Goal: Transaction & Acquisition: Purchase product/service

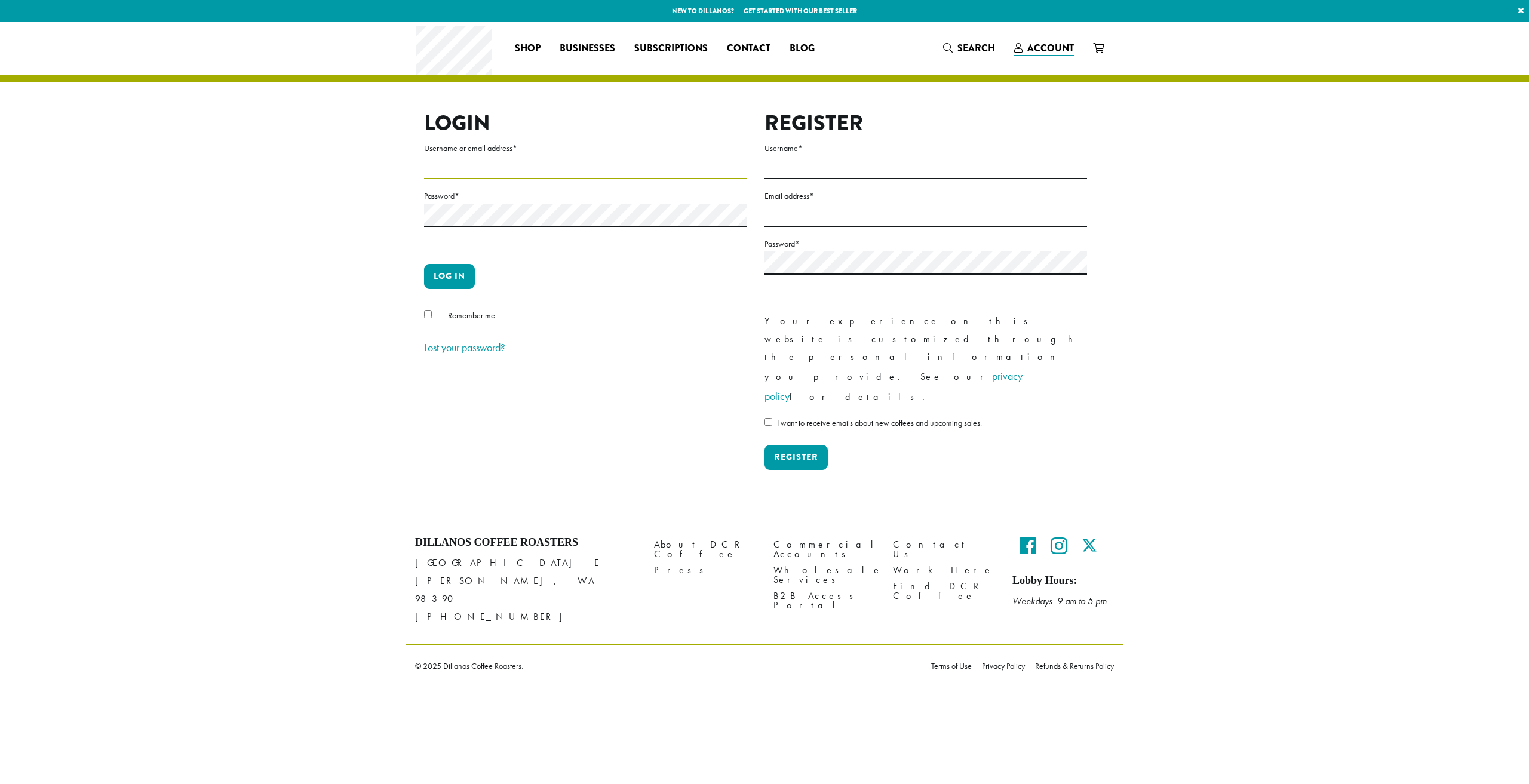
click at [568, 175] on input "Username or email address *" at bounding box center [585, 168] width 323 height 23
click at [537, 170] on input "Username or email address *" at bounding box center [585, 168] width 323 height 23
type input "**********"
click at [424, 264] on button "Log in" at bounding box center [449, 276] width 51 height 25
click at [464, 276] on button "Log in" at bounding box center [449, 276] width 51 height 25
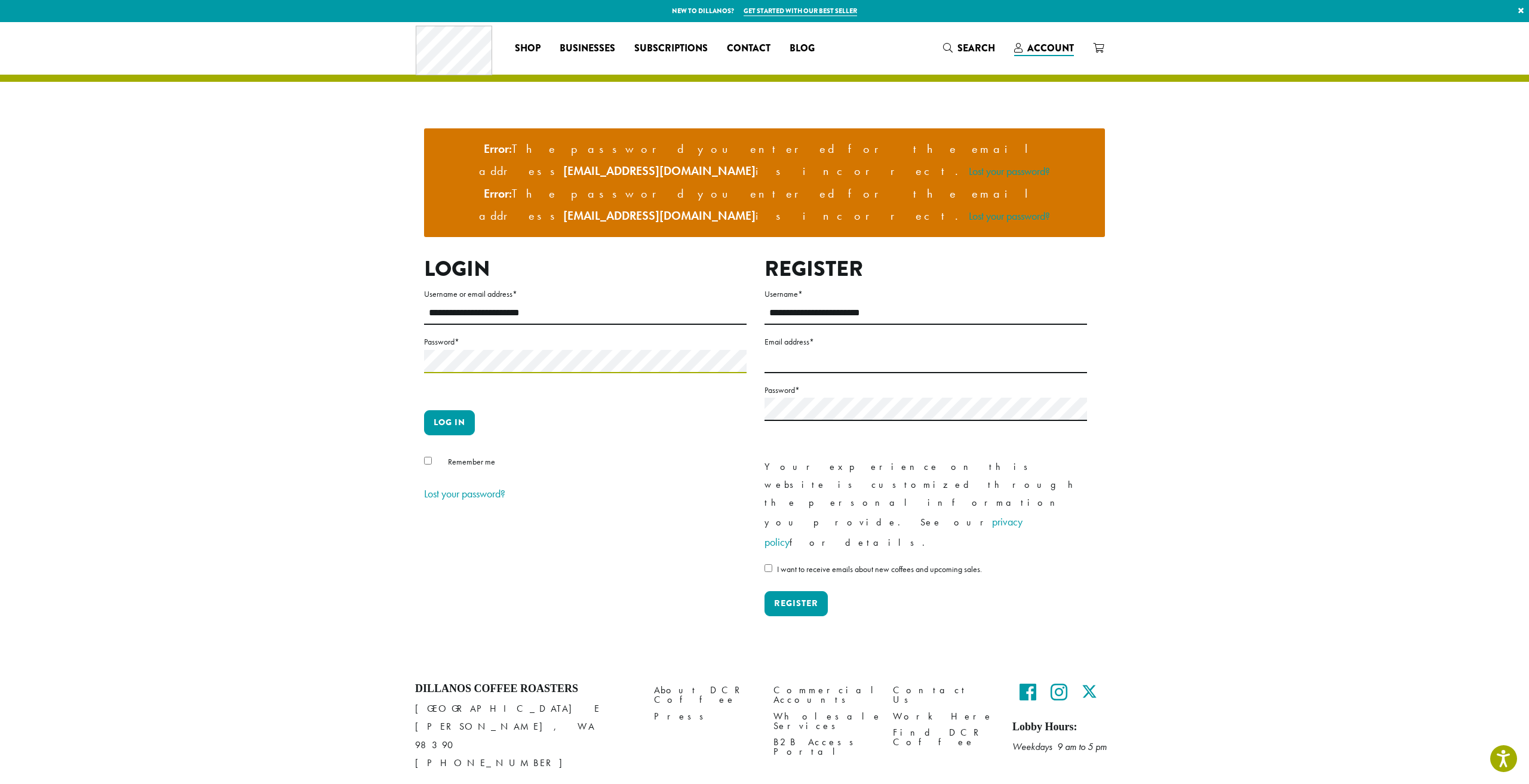
click at [424, 410] on button "Log in" at bounding box center [449, 422] width 51 height 25
click at [456, 410] on button "Log in" at bounding box center [449, 422] width 51 height 25
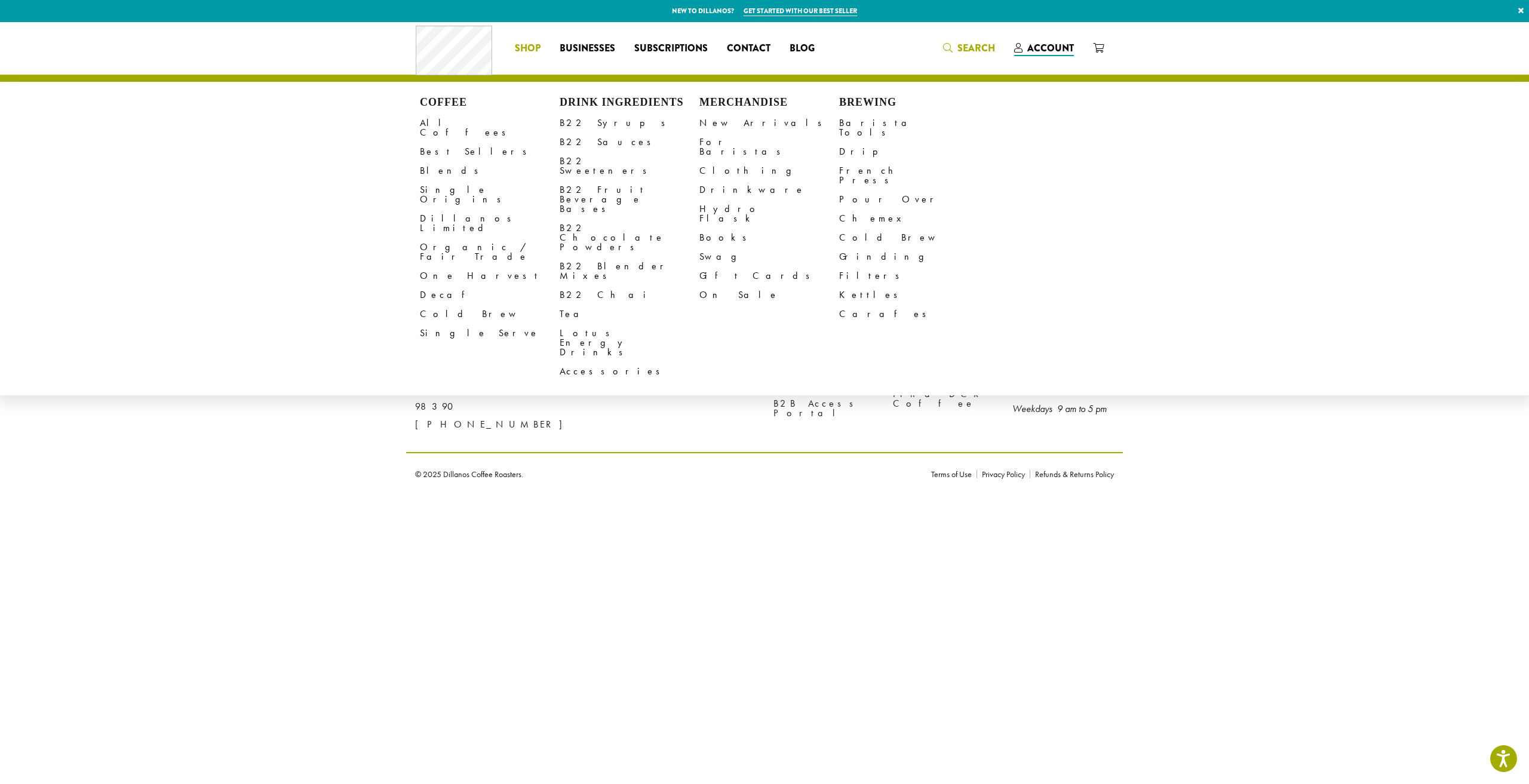
click at [981, 45] on span "Search" at bounding box center [976, 48] width 38 height 14
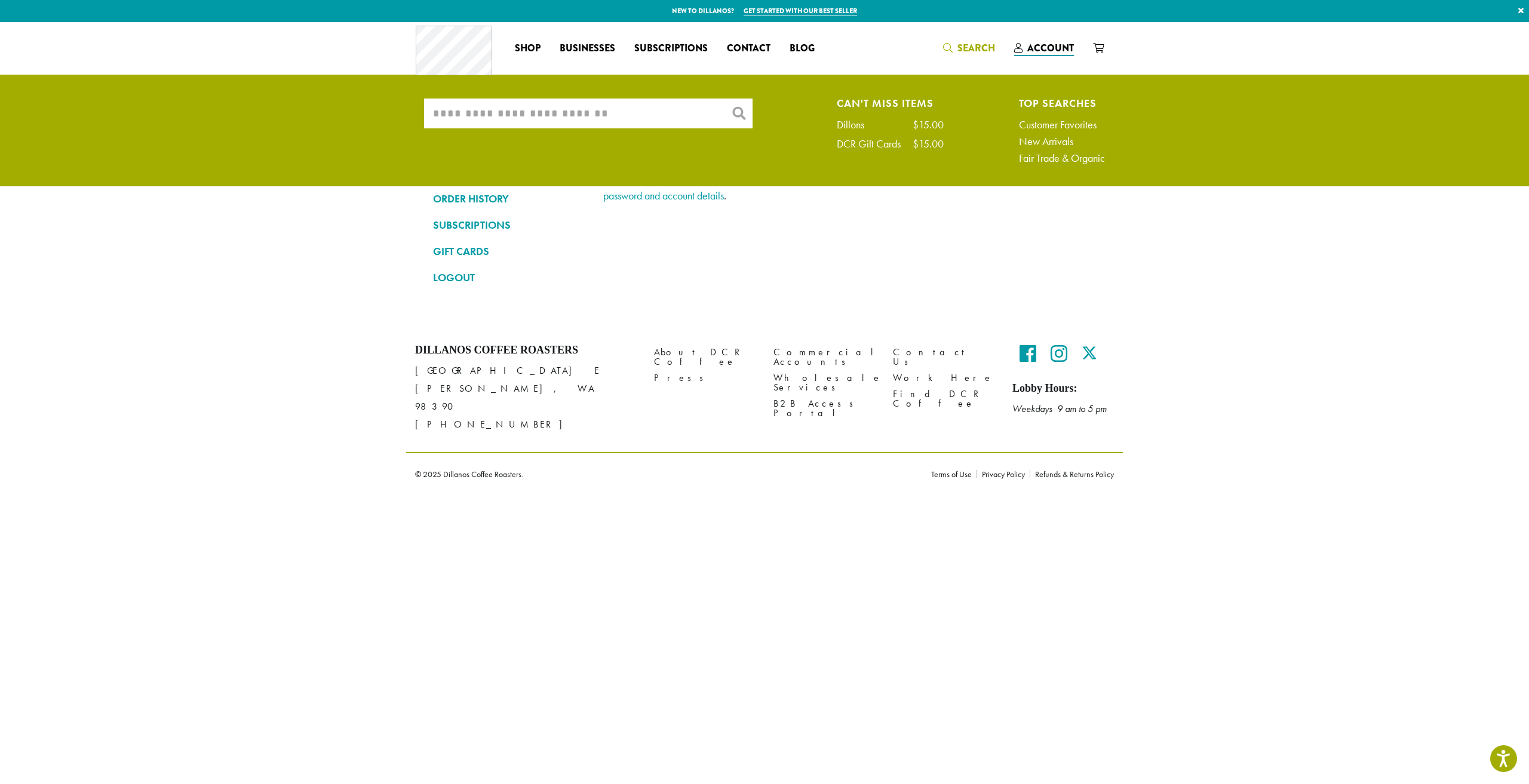
drag, startPoint x: 625, startPoint y: 120, endPoint x: 618, endPoint y: 111, distance: 11.4
click at [619, 112] on input "What are you searching for?" at bounding box center [588, 113] width 328 height 30
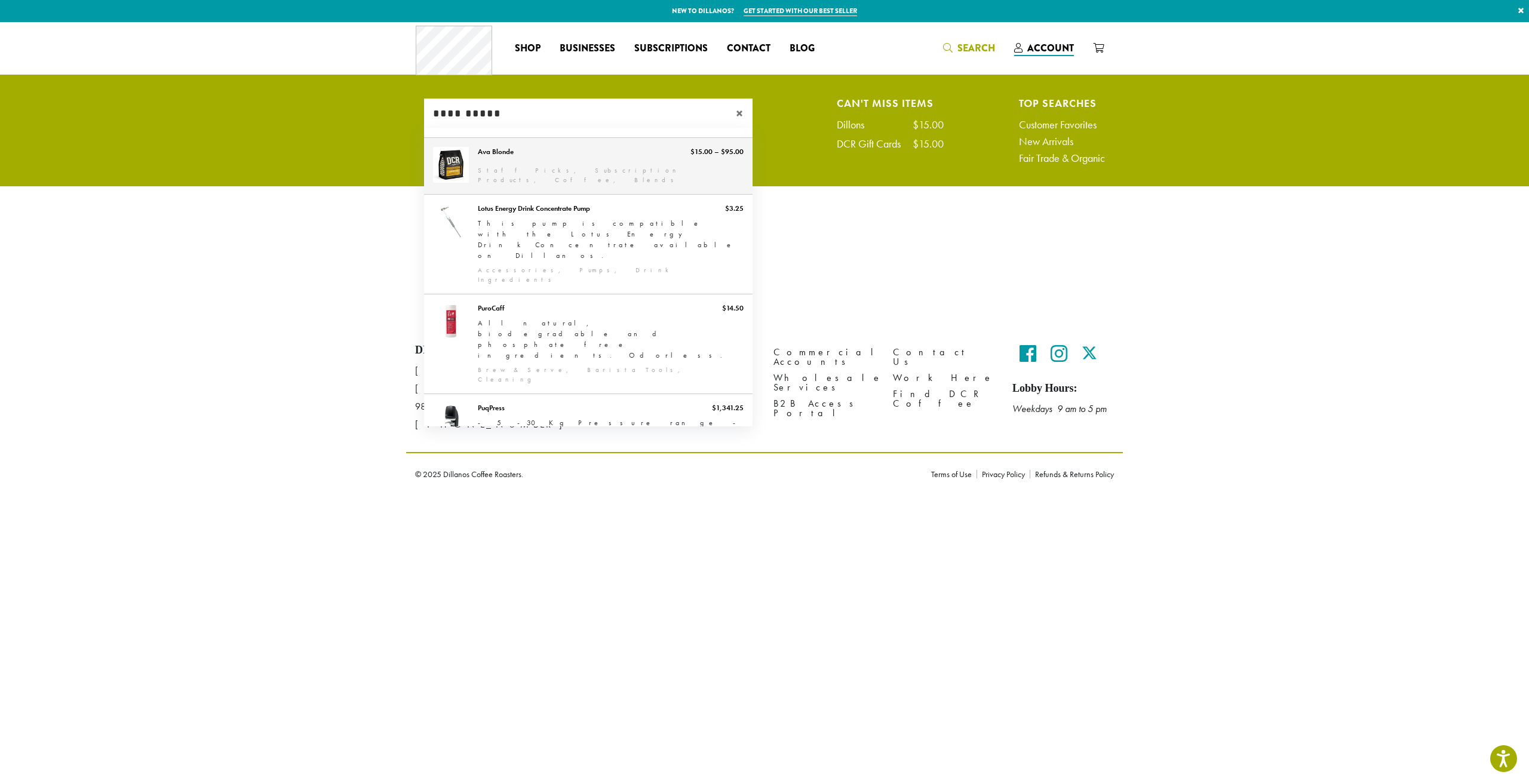
type input "**********"
click at [650, 164] on link "Ava Blonde" at bounding box center [588, 166] width 328 height 56
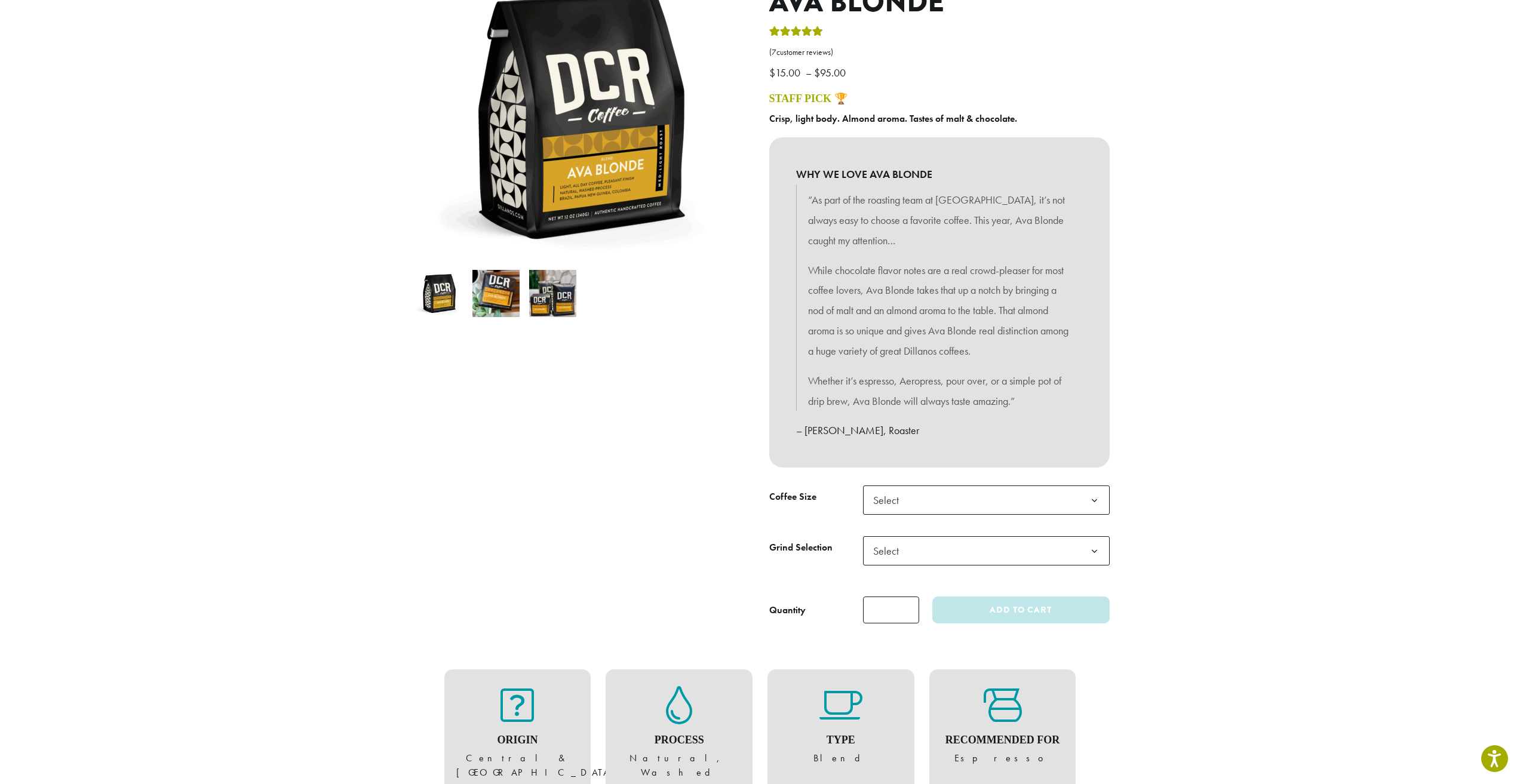
scroll to position [179, 0]
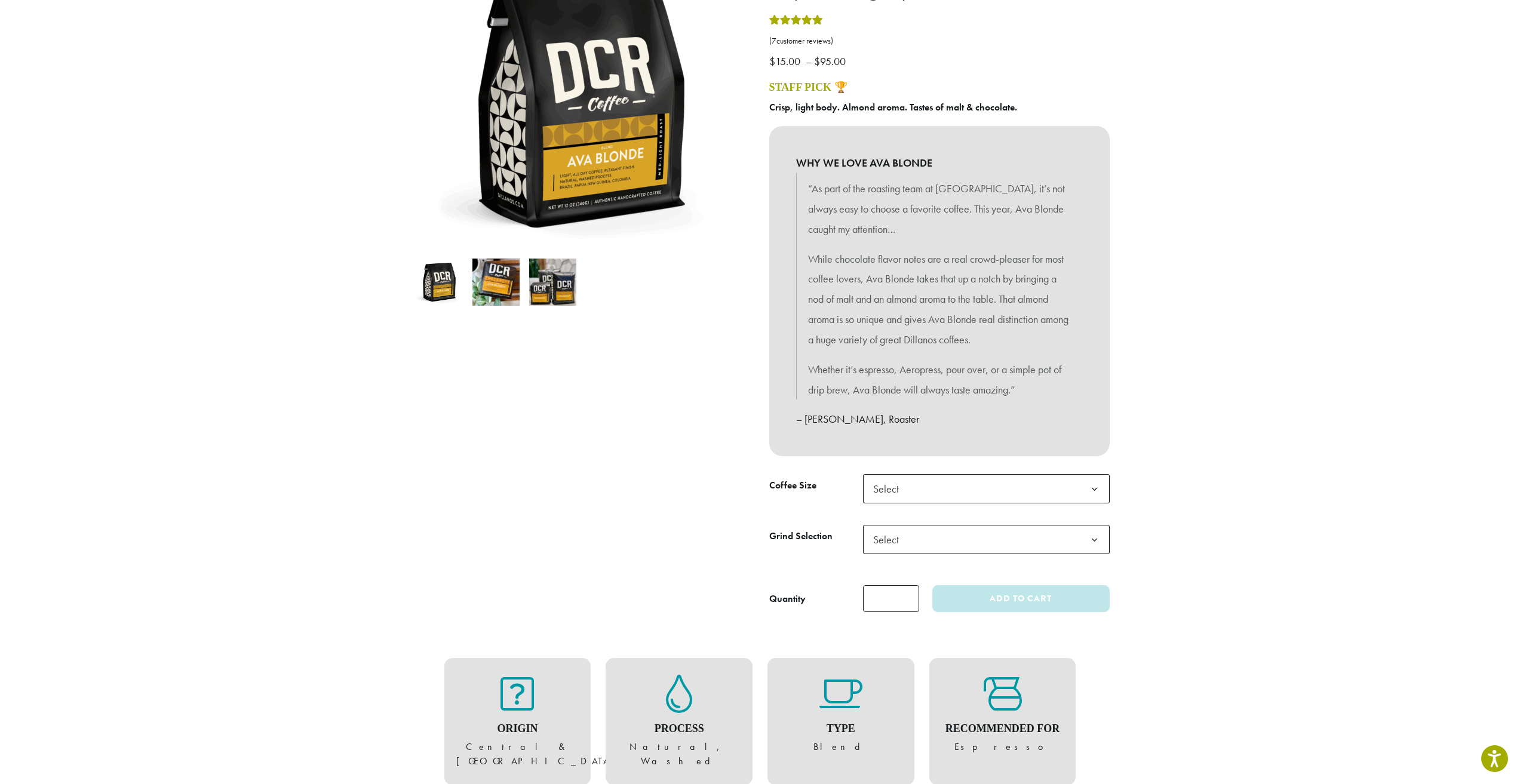
click at [979, 493] on span "Select" at bounding box center [986, 488] width 247 height 30
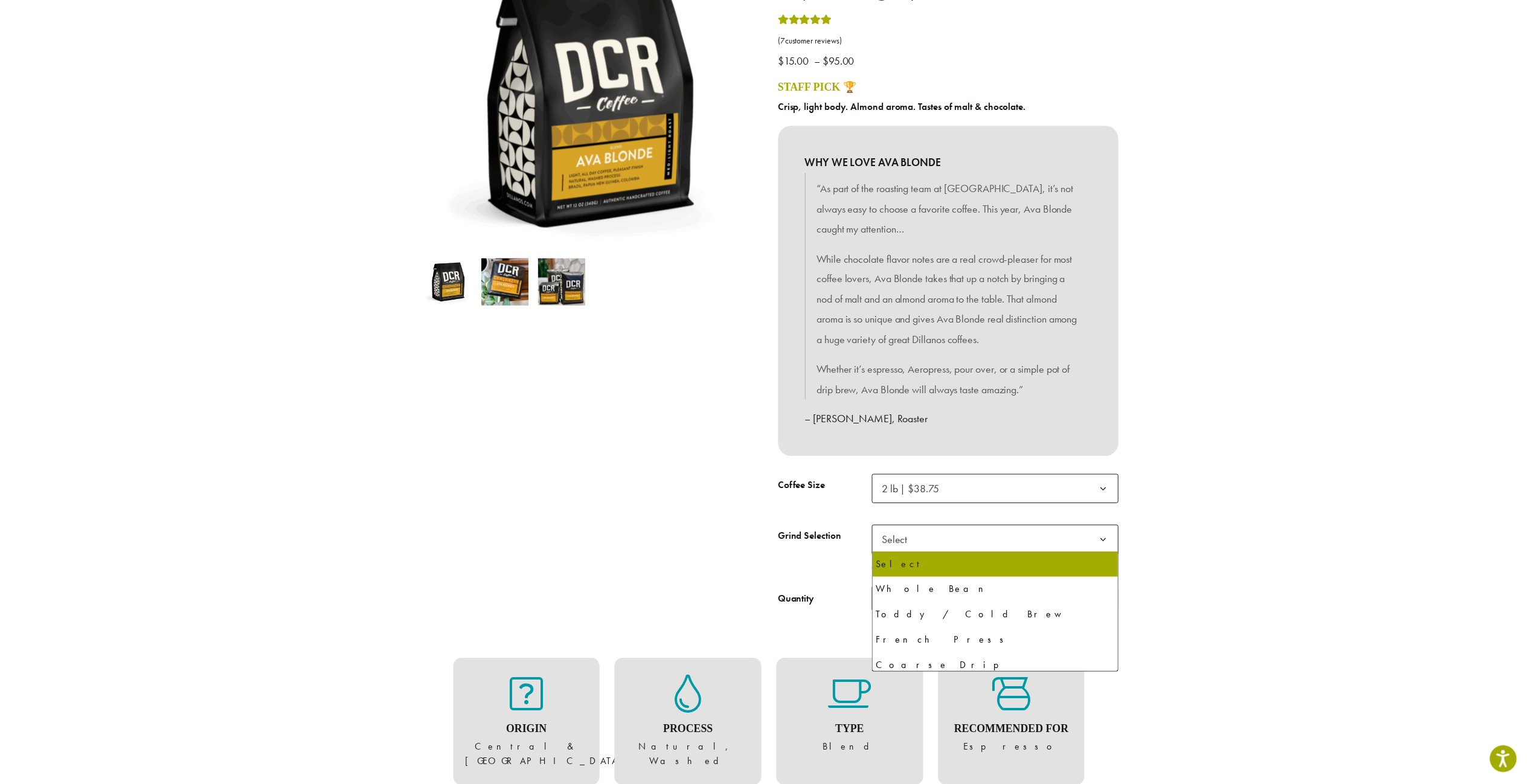
click at [941, 536] on span "Select" at bounding box center [997, 545] width 250 height 30
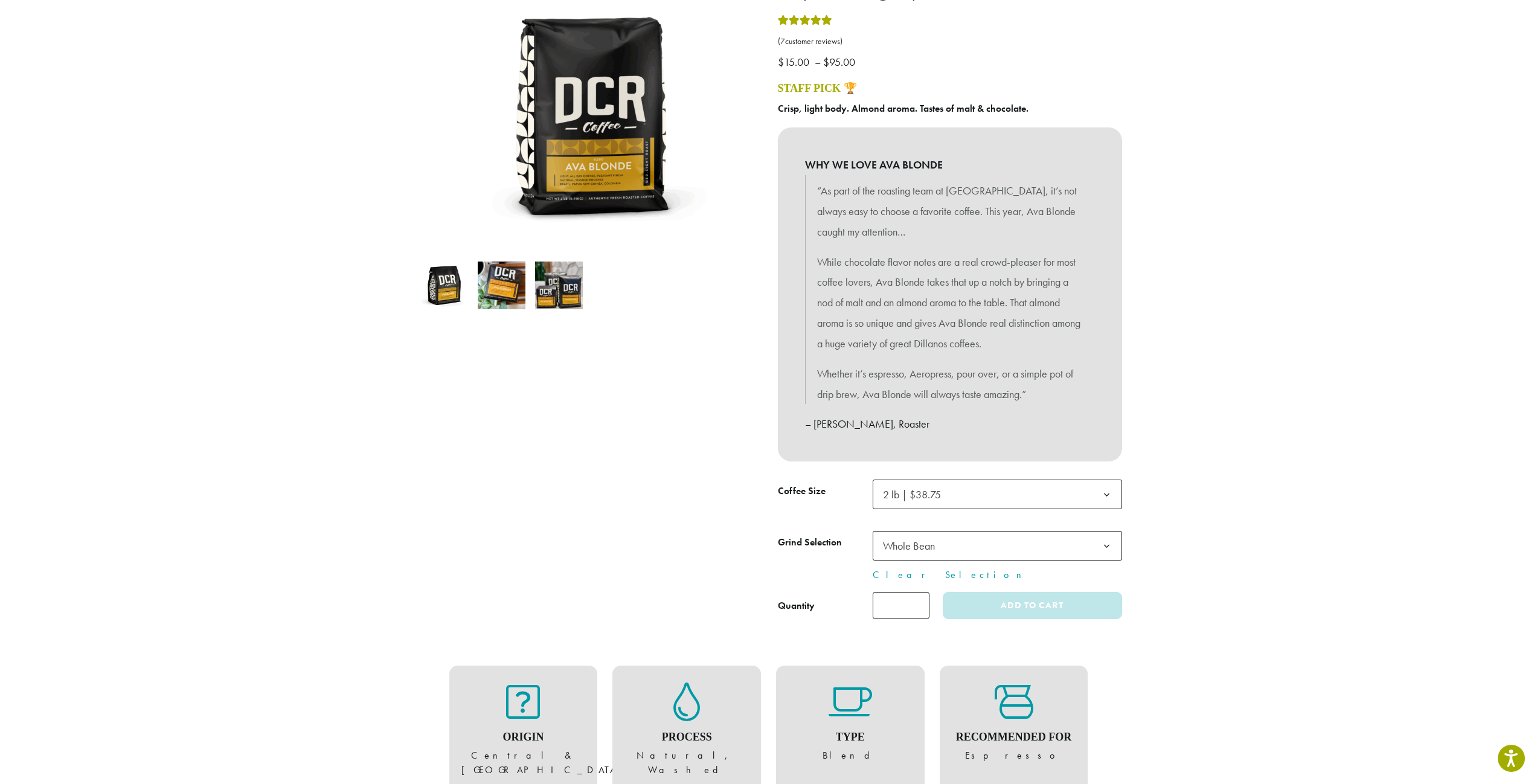
select select "**********"
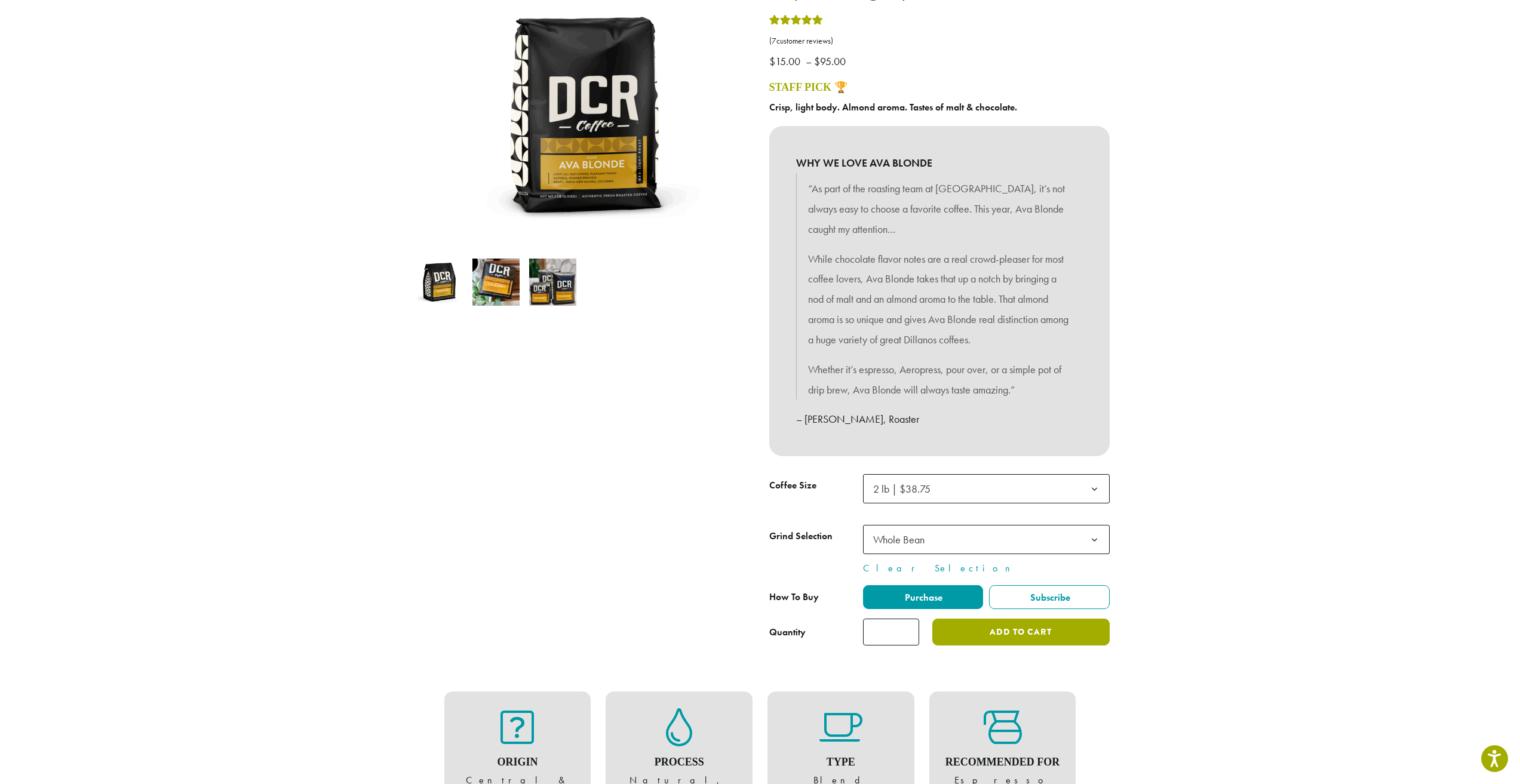
click at [1022, 642] on button "Add to cart" at bounding box center [1020, 631] width 177 height 27
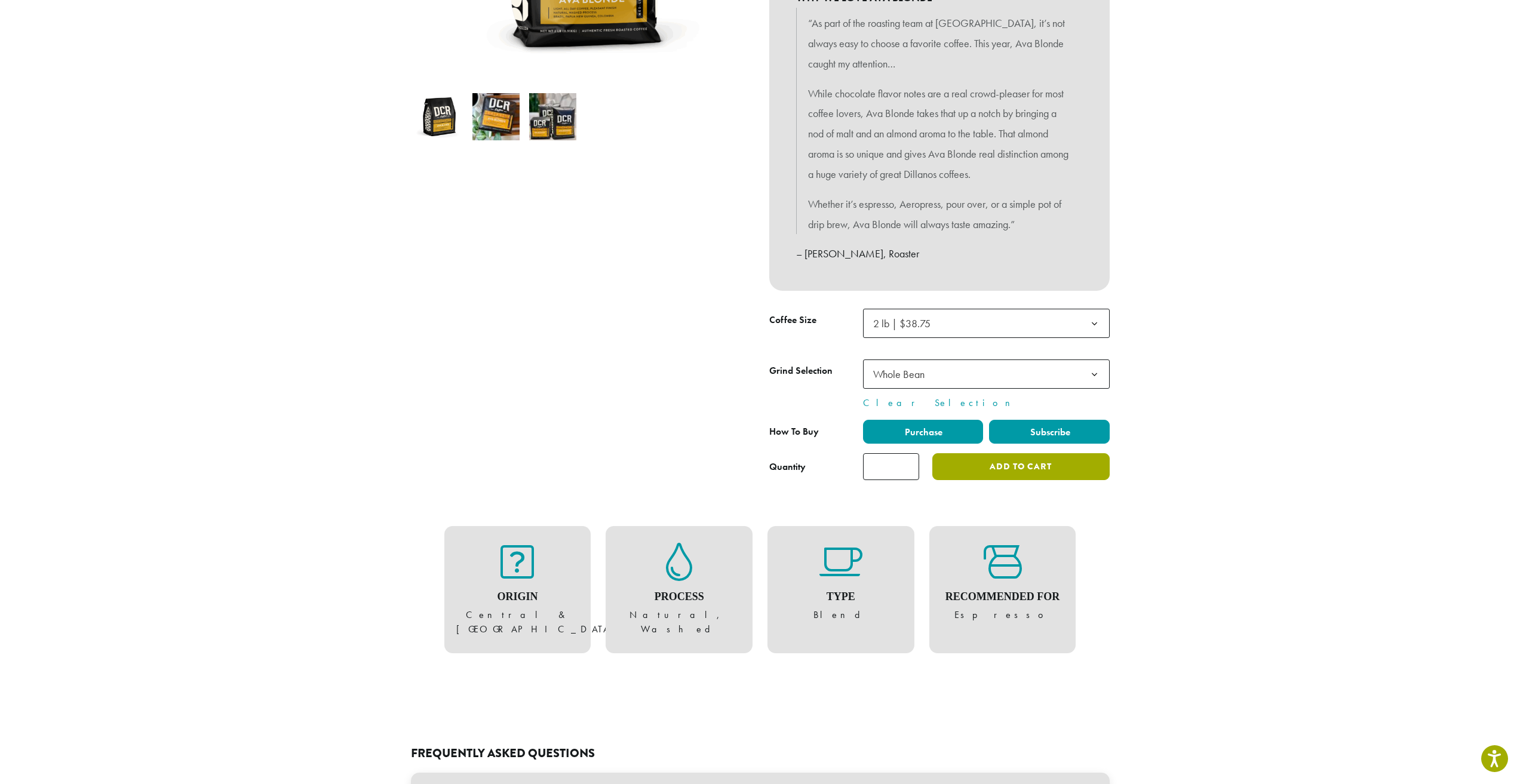
scroll to position [358, 0]
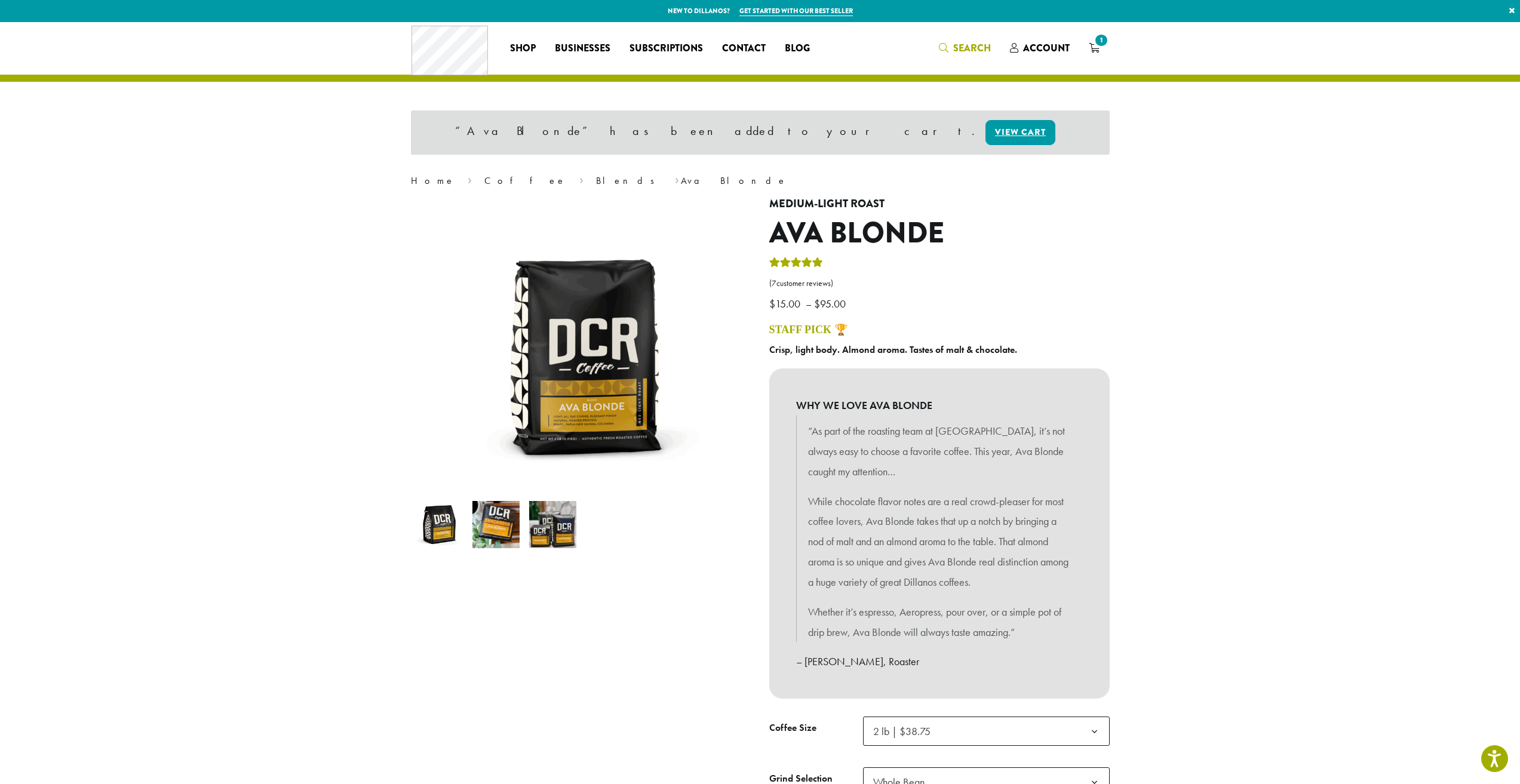
click at [974, 47] on span "Search" at bounding box center [972, 48] width 38 height 14
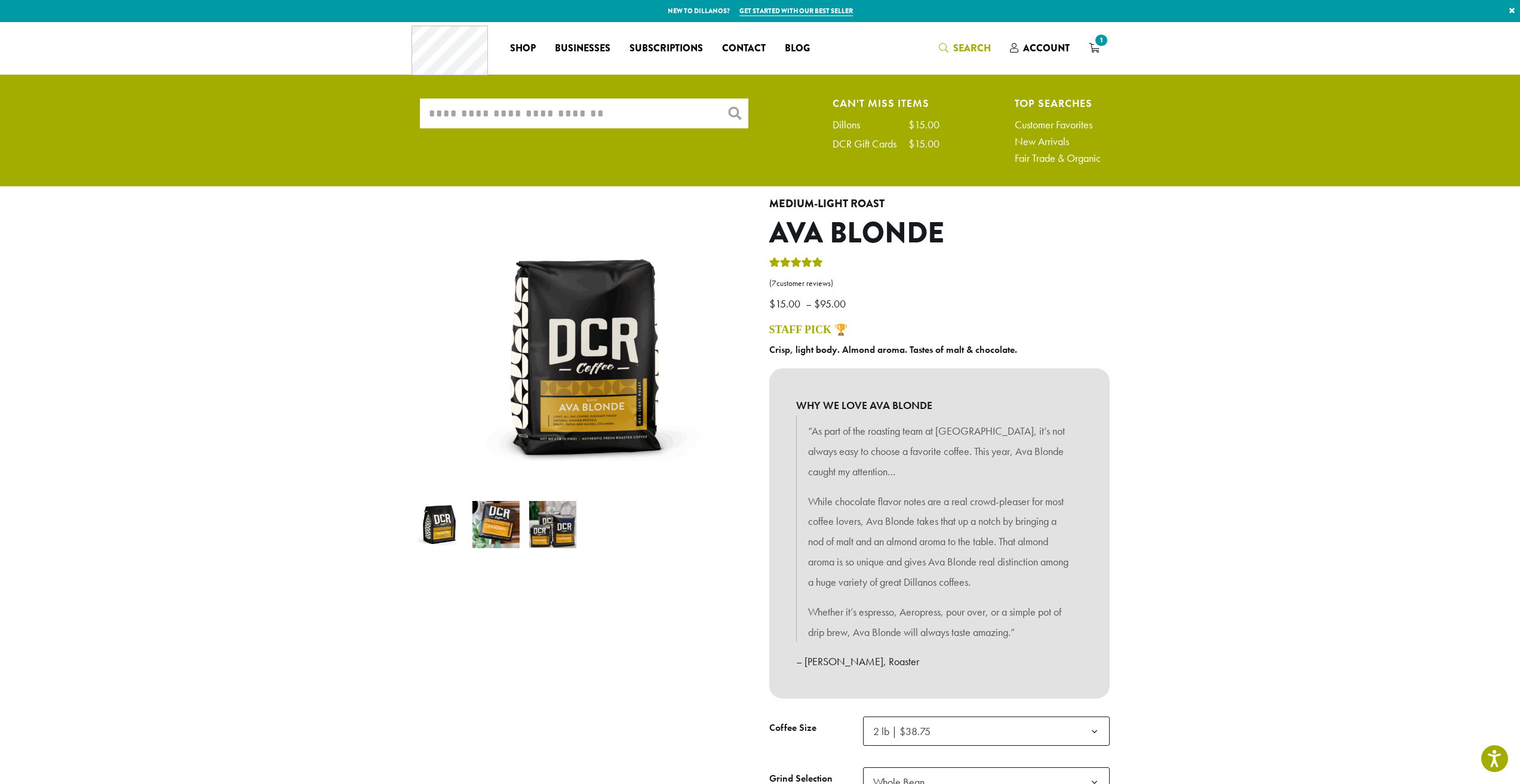
click at [527, 111] on input "What are you searching for?" at bounding box center [584, 113] width 328 height 30
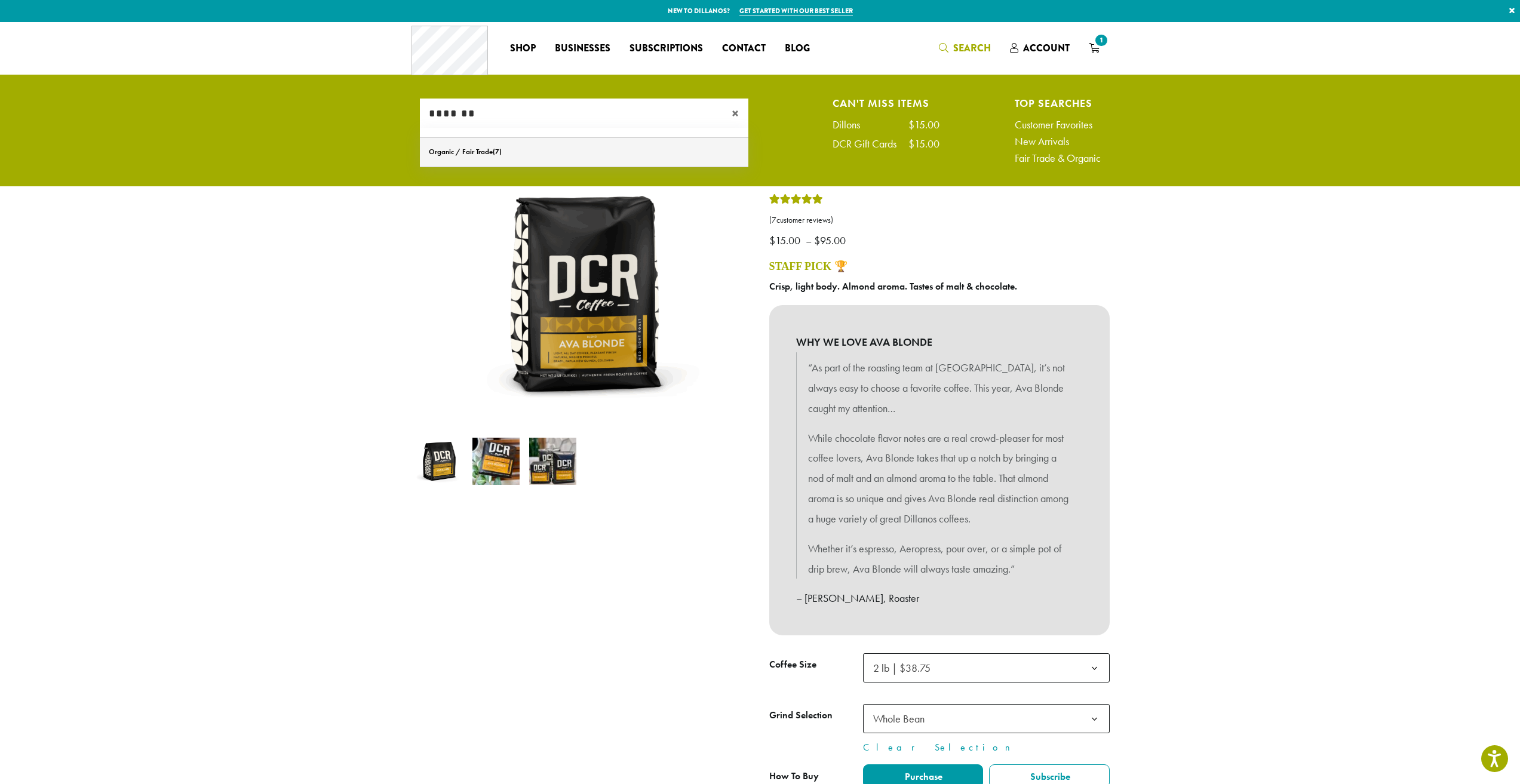
type input "*******"
click at [502, 156] on link "Organic / Fair Trade" at bounding box center [584, 153] width 328 height 29
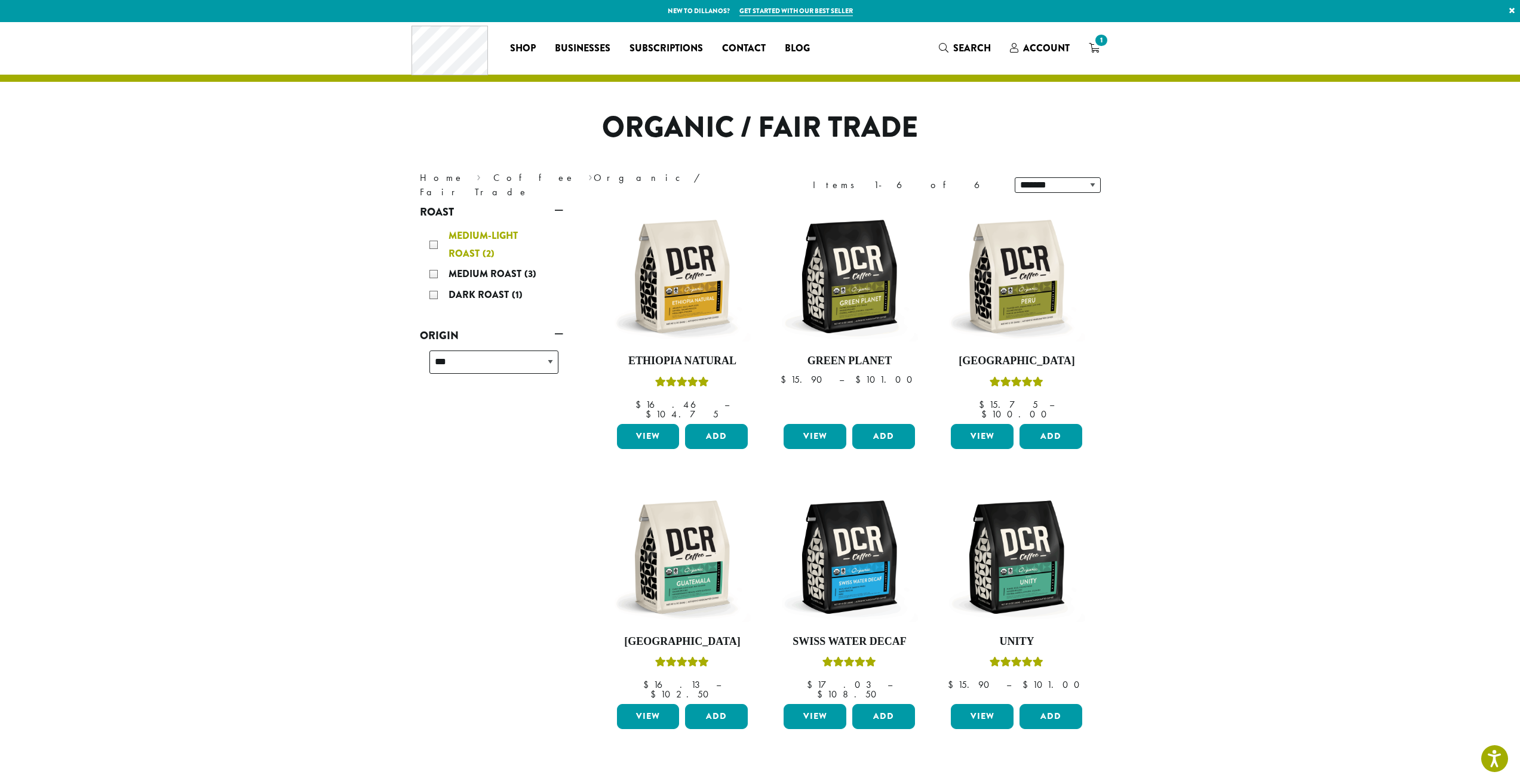
click at [456, 244] on div "Medium-Light Roast (2)" at bounding box center [494, 245] width 129 height 36
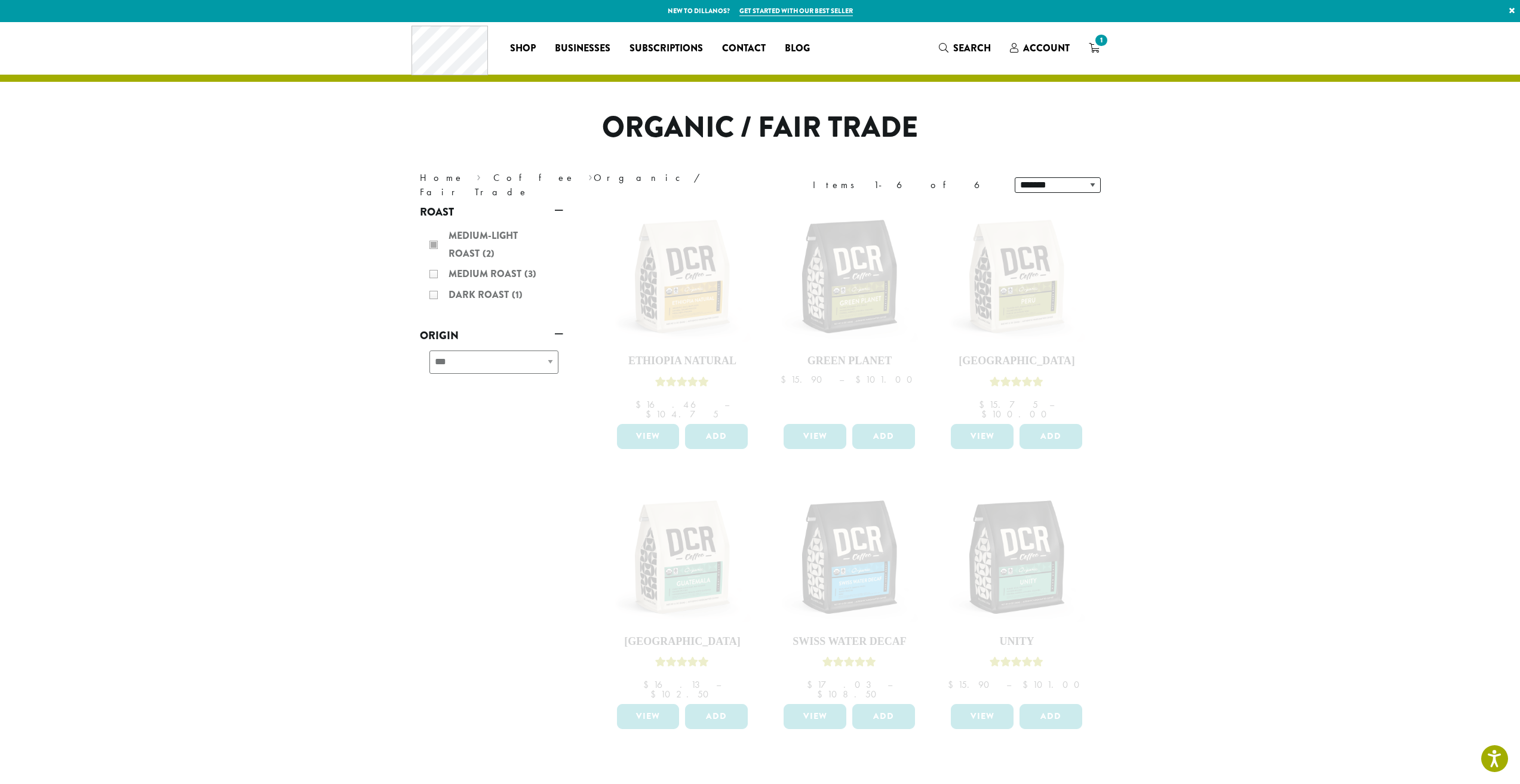
click at [431, 276] on div "Medium-Light Roast (2) Medium Roast (3) Dark Roast (1)" at bounding box center [491, 266] width 143 height 88
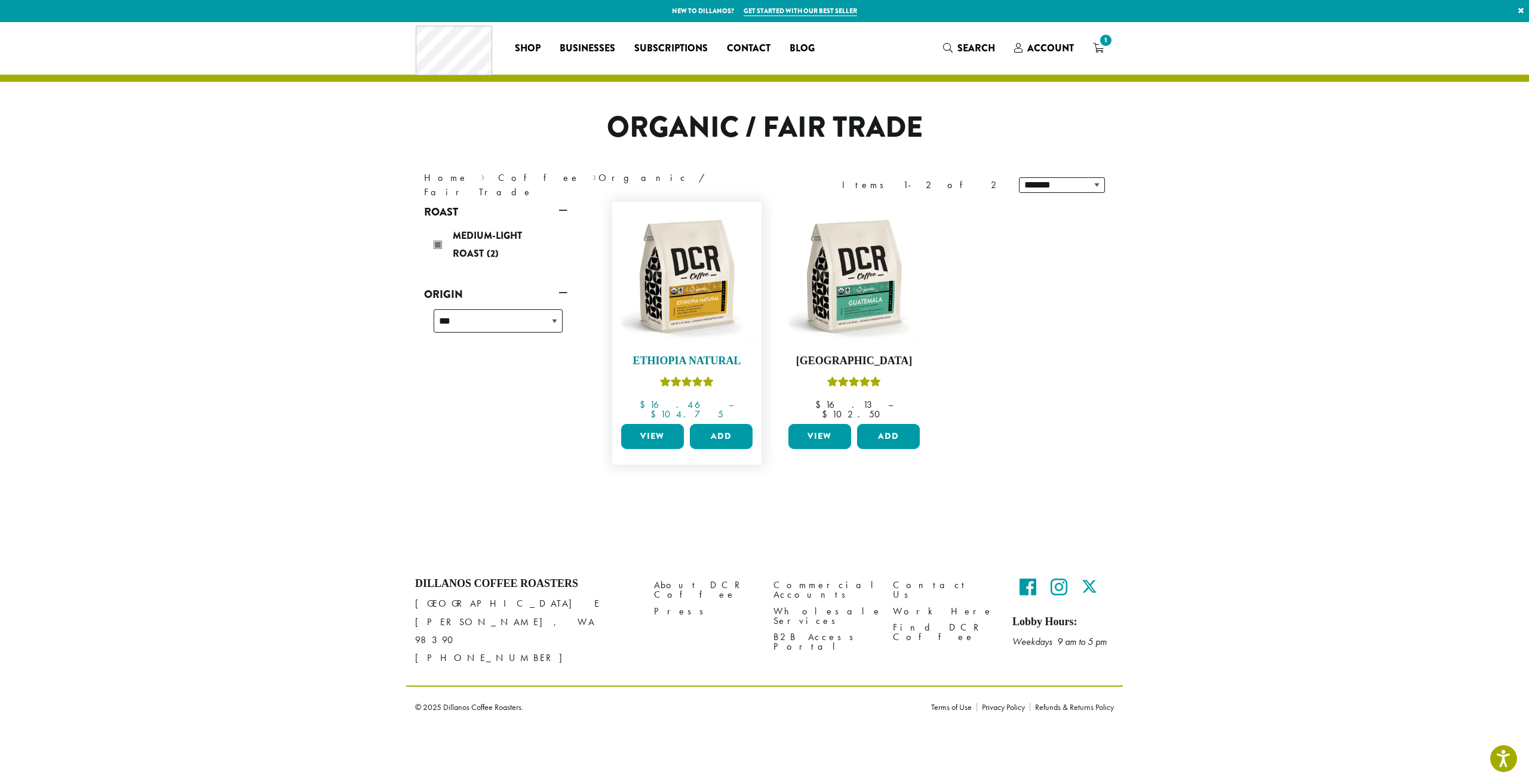
click at [709, 286] on img at bounding box center [687, 276] width 138 height 138
click at [873, 297] on img at bounding box center [855, 276] width 138 height 138
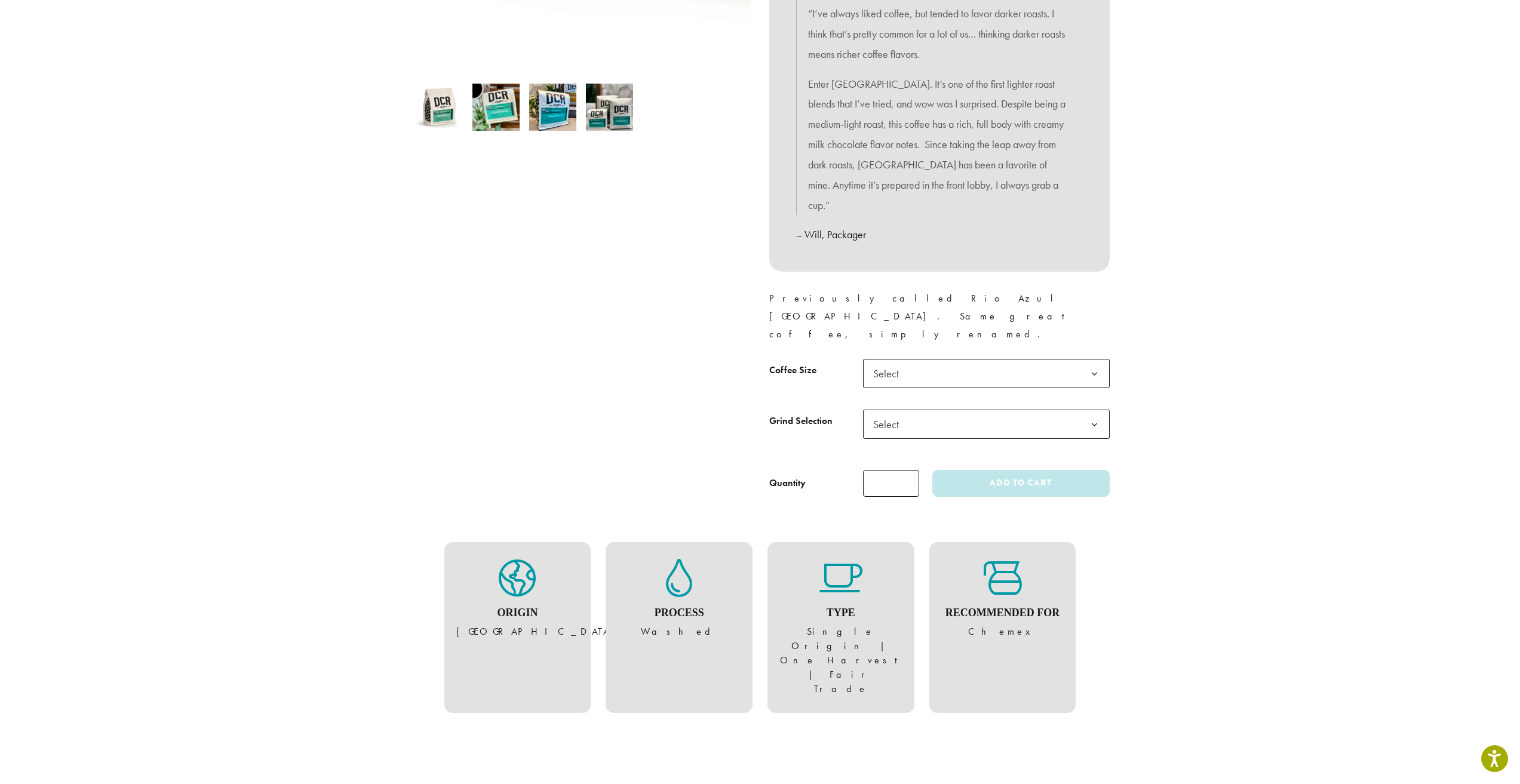
scroll to position [358, 0]
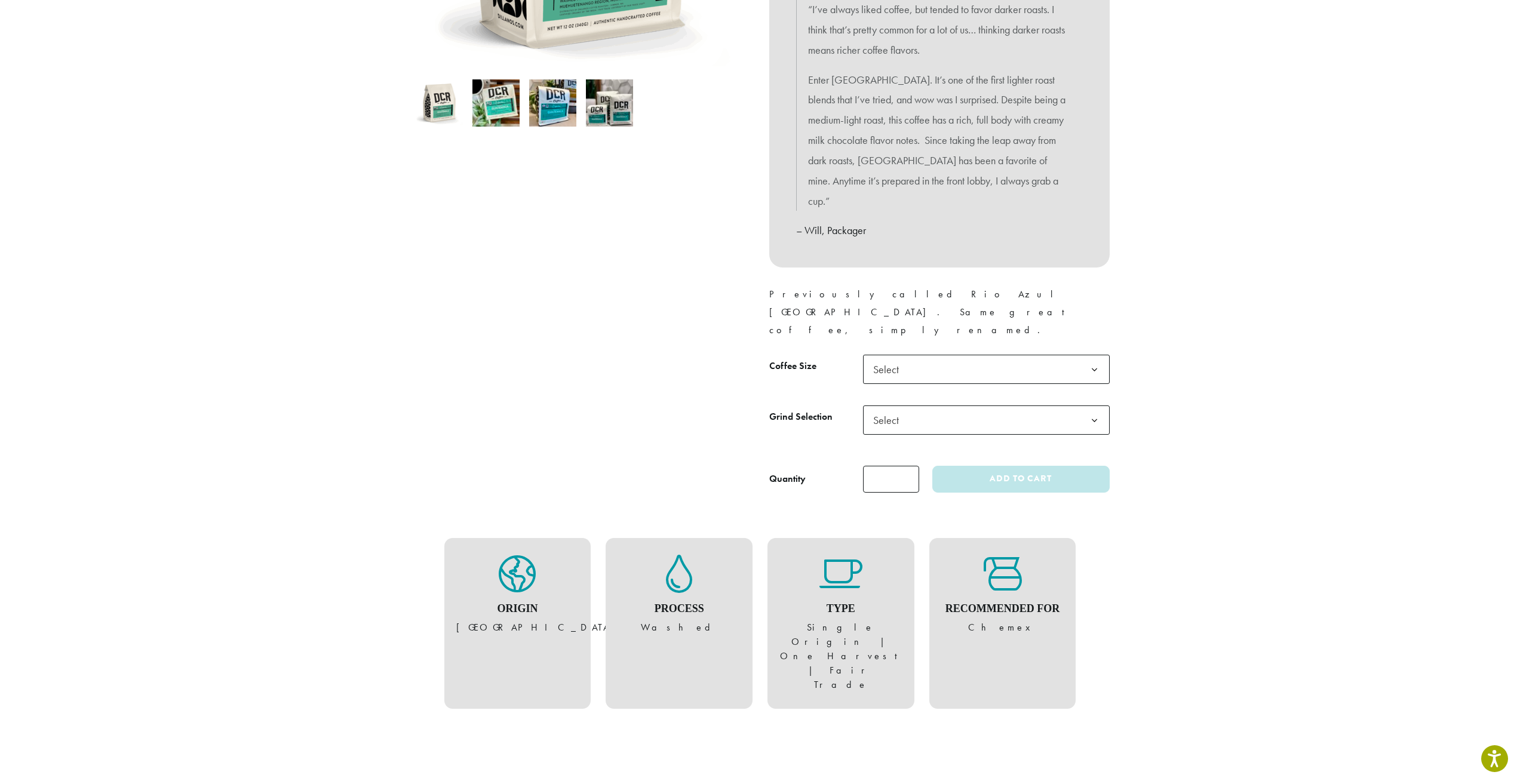
click at [919, 355] on span "Select" at bounding box center [986, 369] width 247 height 30
click at [905, 409] on span "Select" at bounding box center [890, 420] width 43 height 23
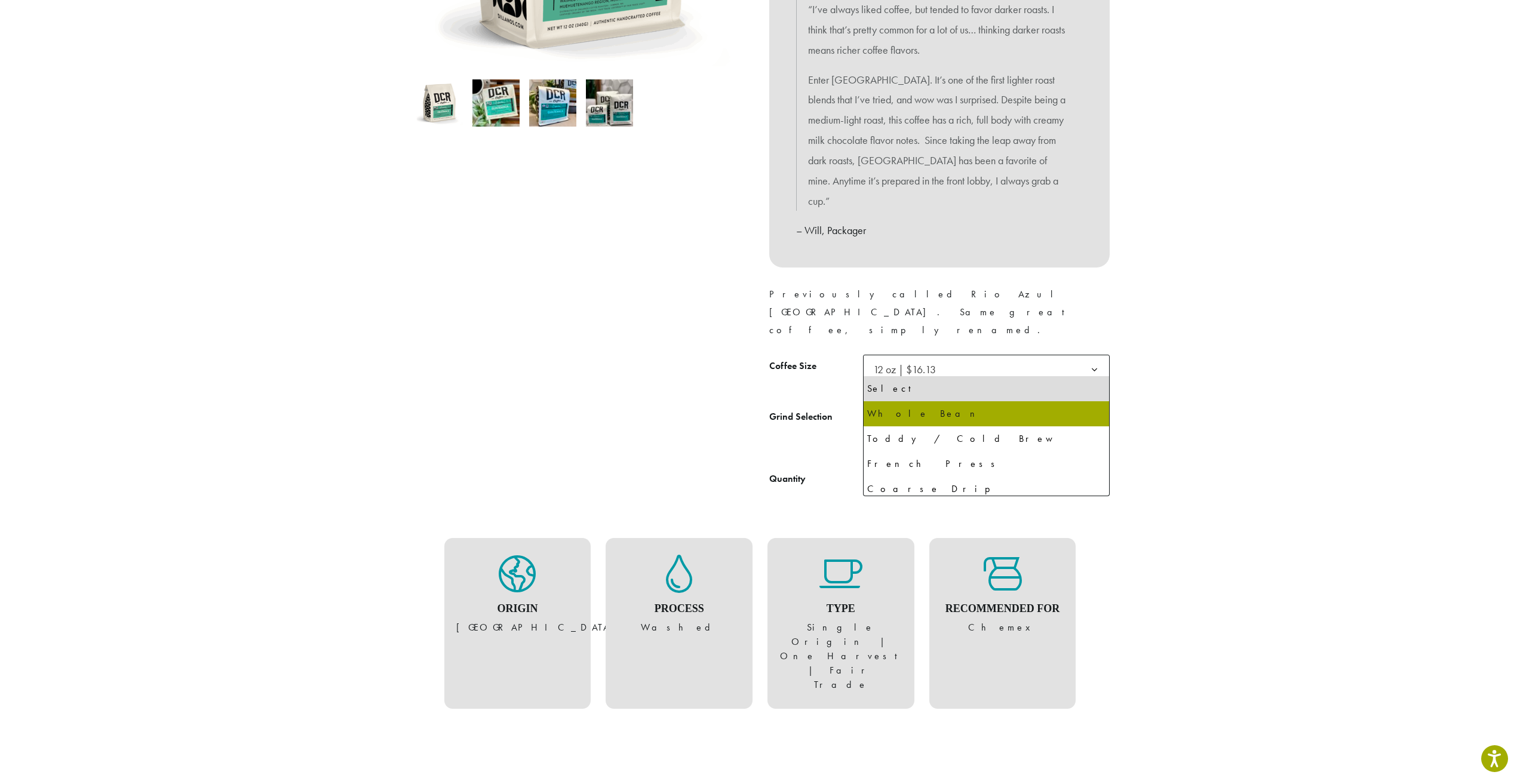
select select "*********"
select select "**********"
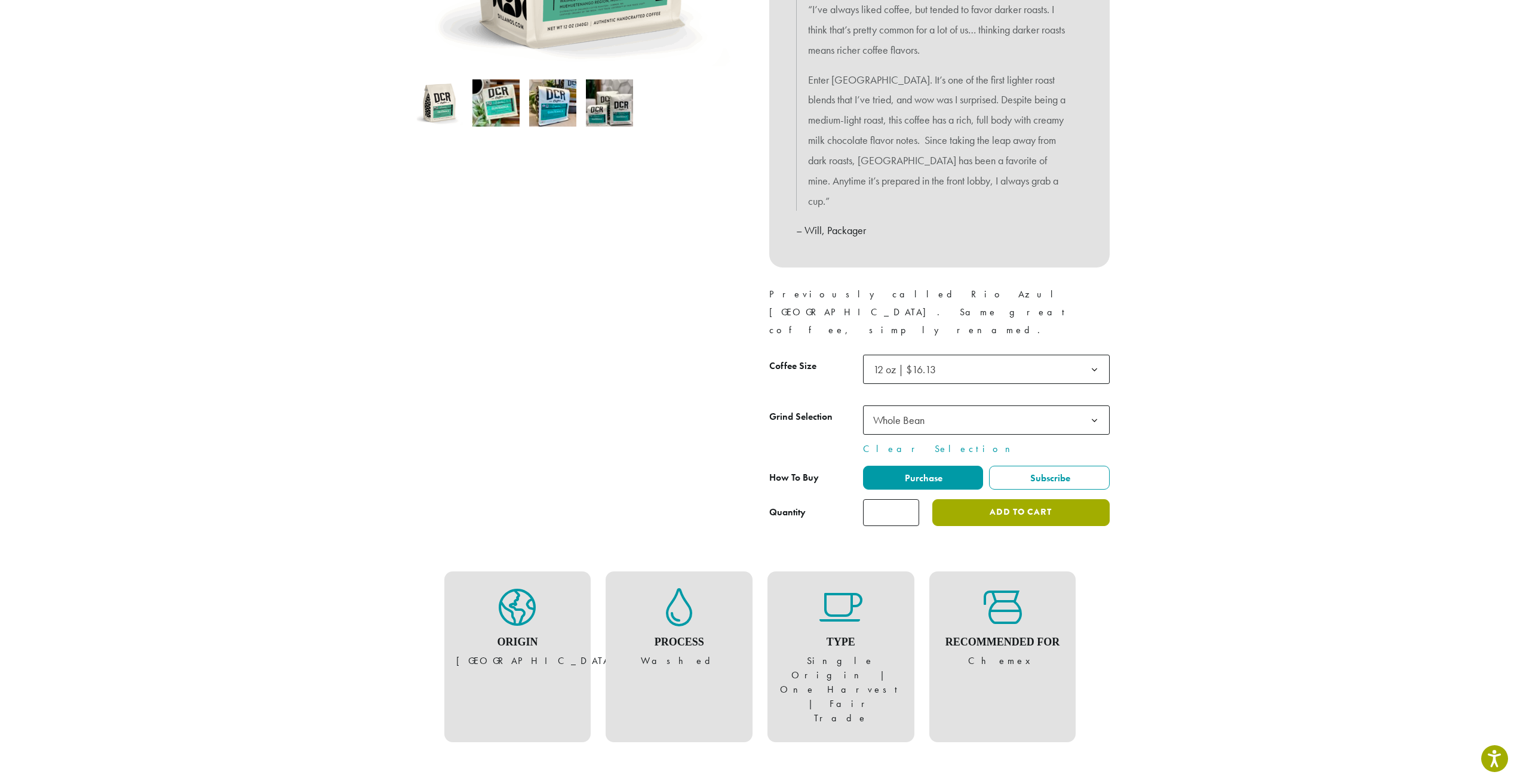
click at [989, 499] on button "Add to cart" at bounding box center [1020, 512] width 177 height 27
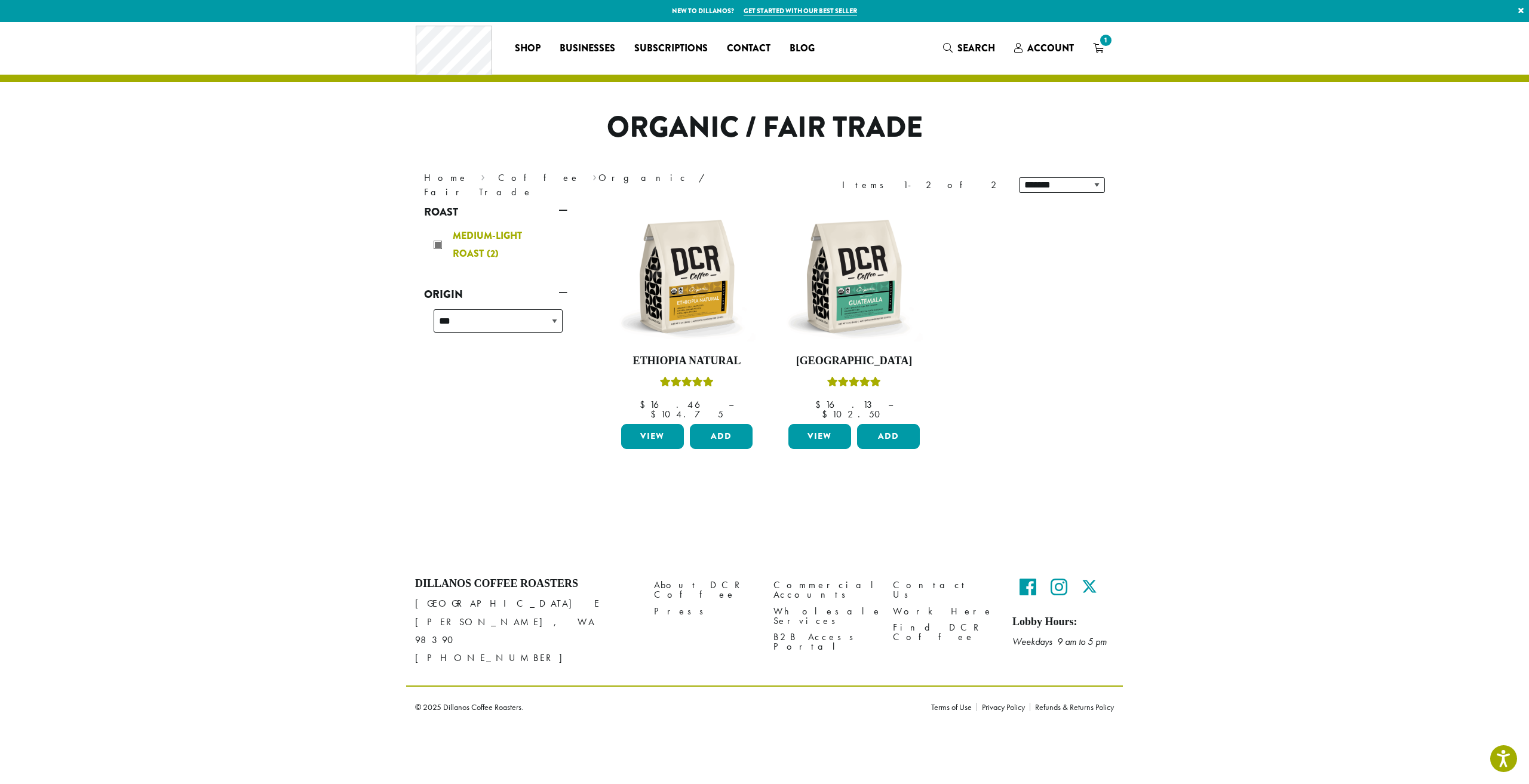
click at [437, 243] on div "Medium-Light Roast (2)" at bounding box center [498, 245] width 129 height 36
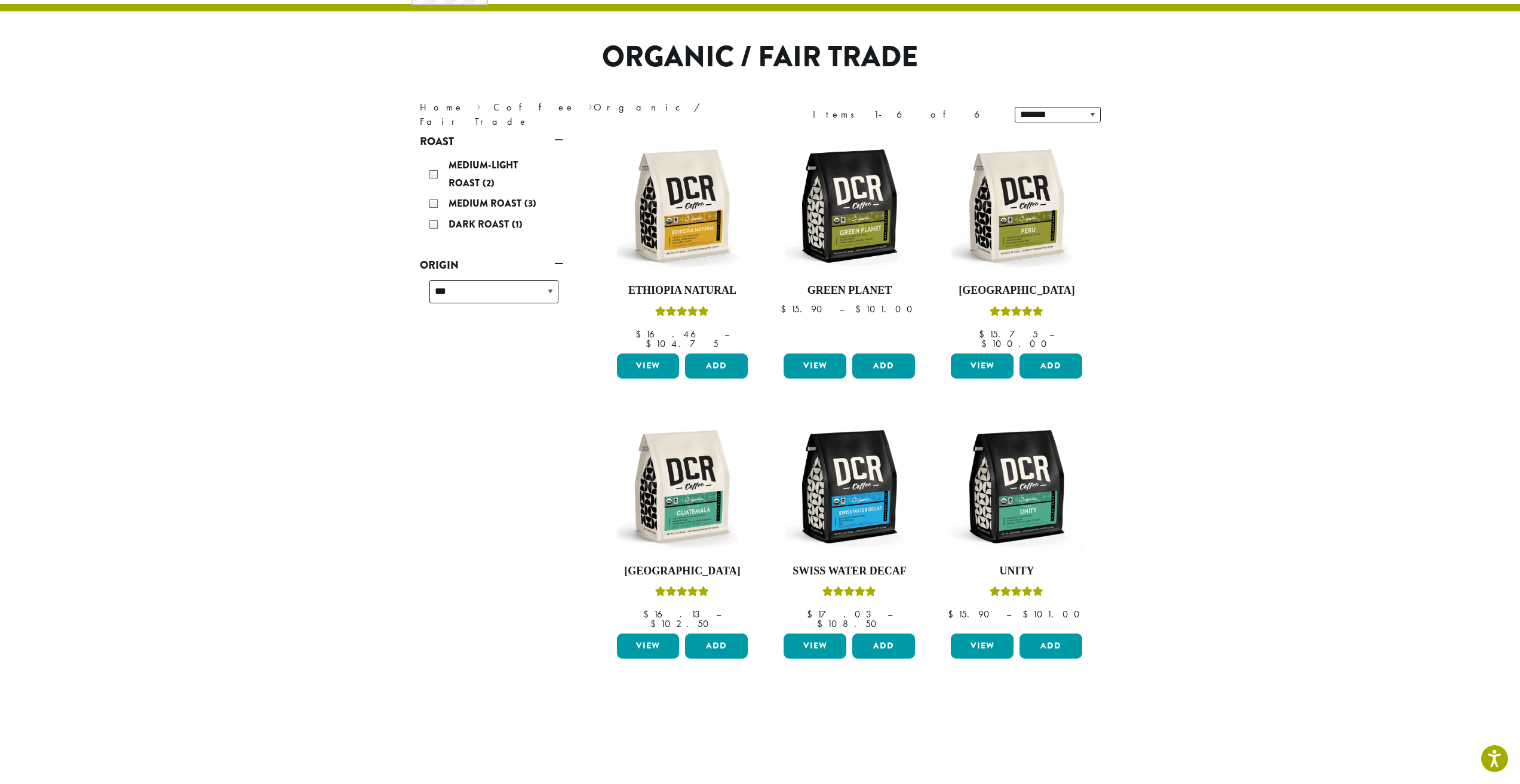
scroll to position [74, 0]
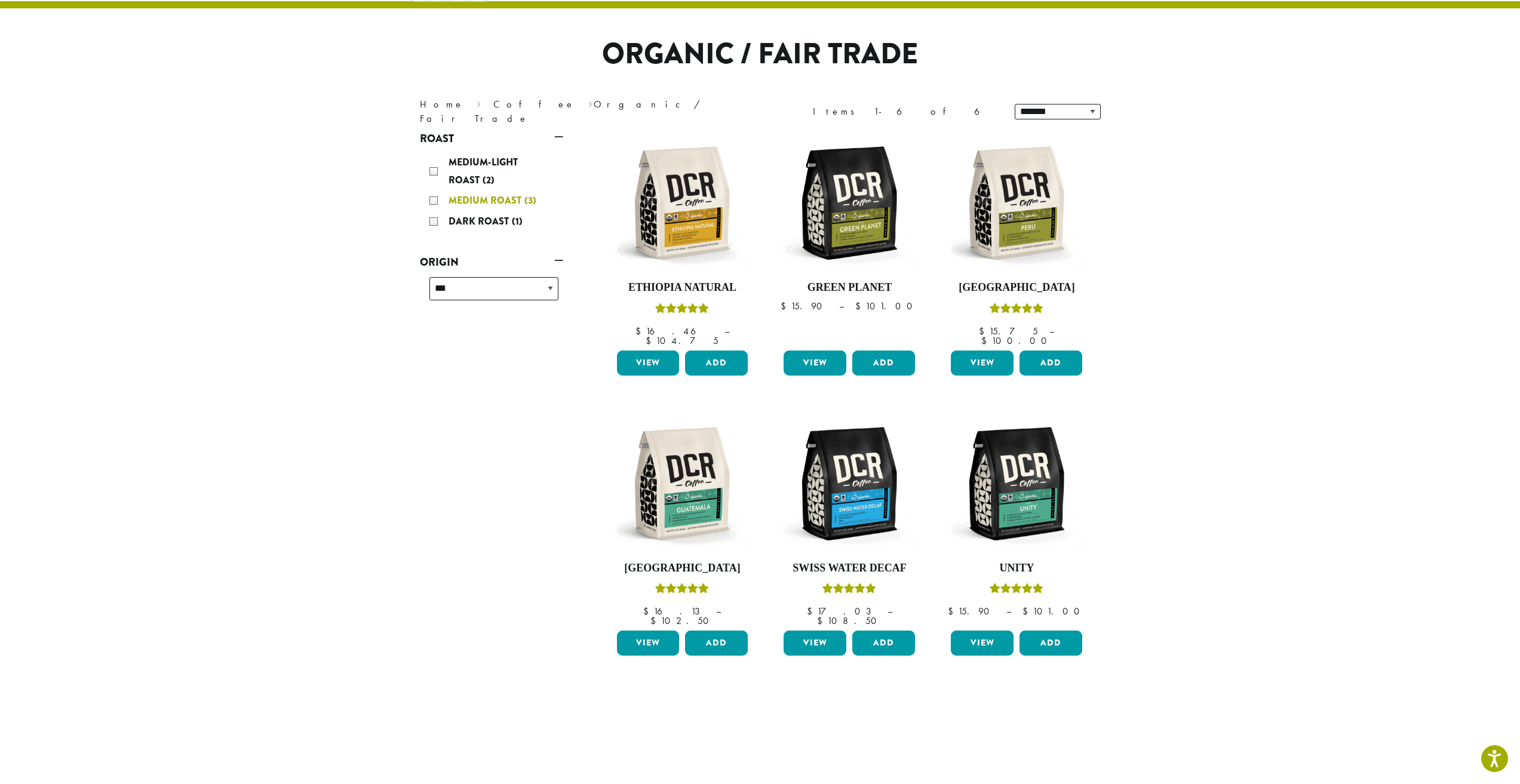
click at [451, 198] on span "Medium Roast" at bounding box center [486, 200] width 76 height 14
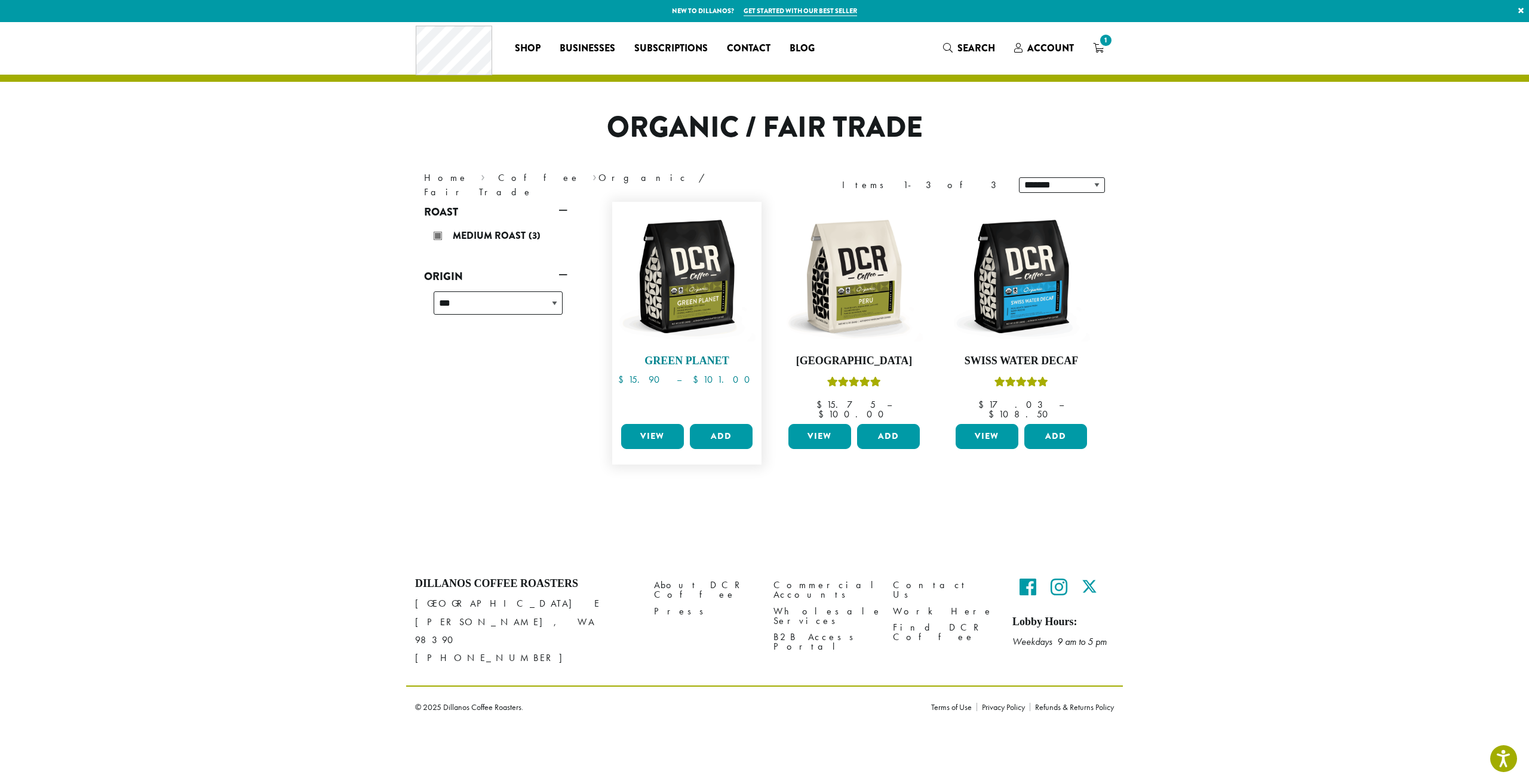
click at [721, 285] on img at bounding box center [687, 276] width 138 height 138
click at [868, 291] on img at bounding box center [855, 276] width 138 height 138
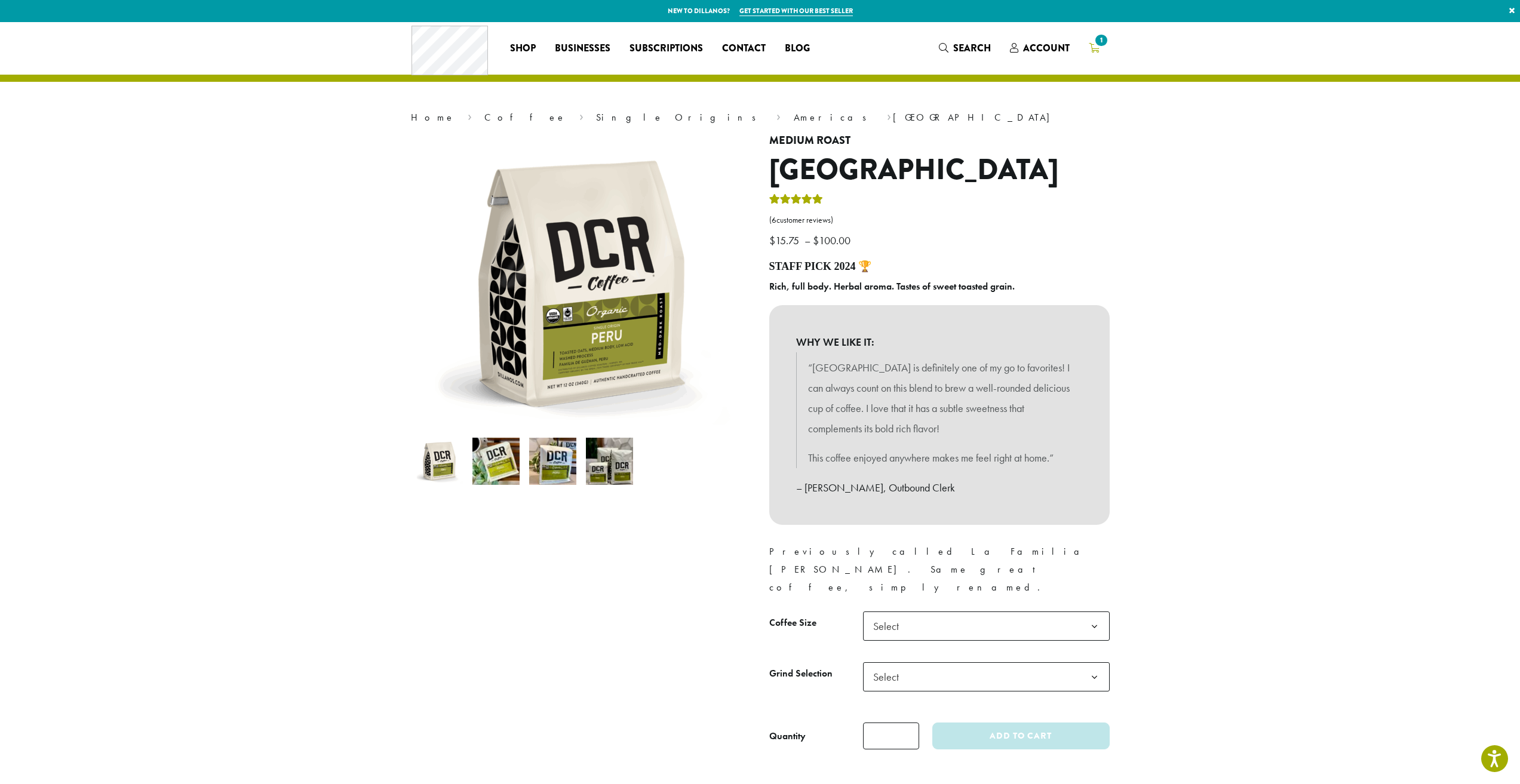
click at [1102, 45] on span "1" at bounding box center [1101, 40] width 16 height 16
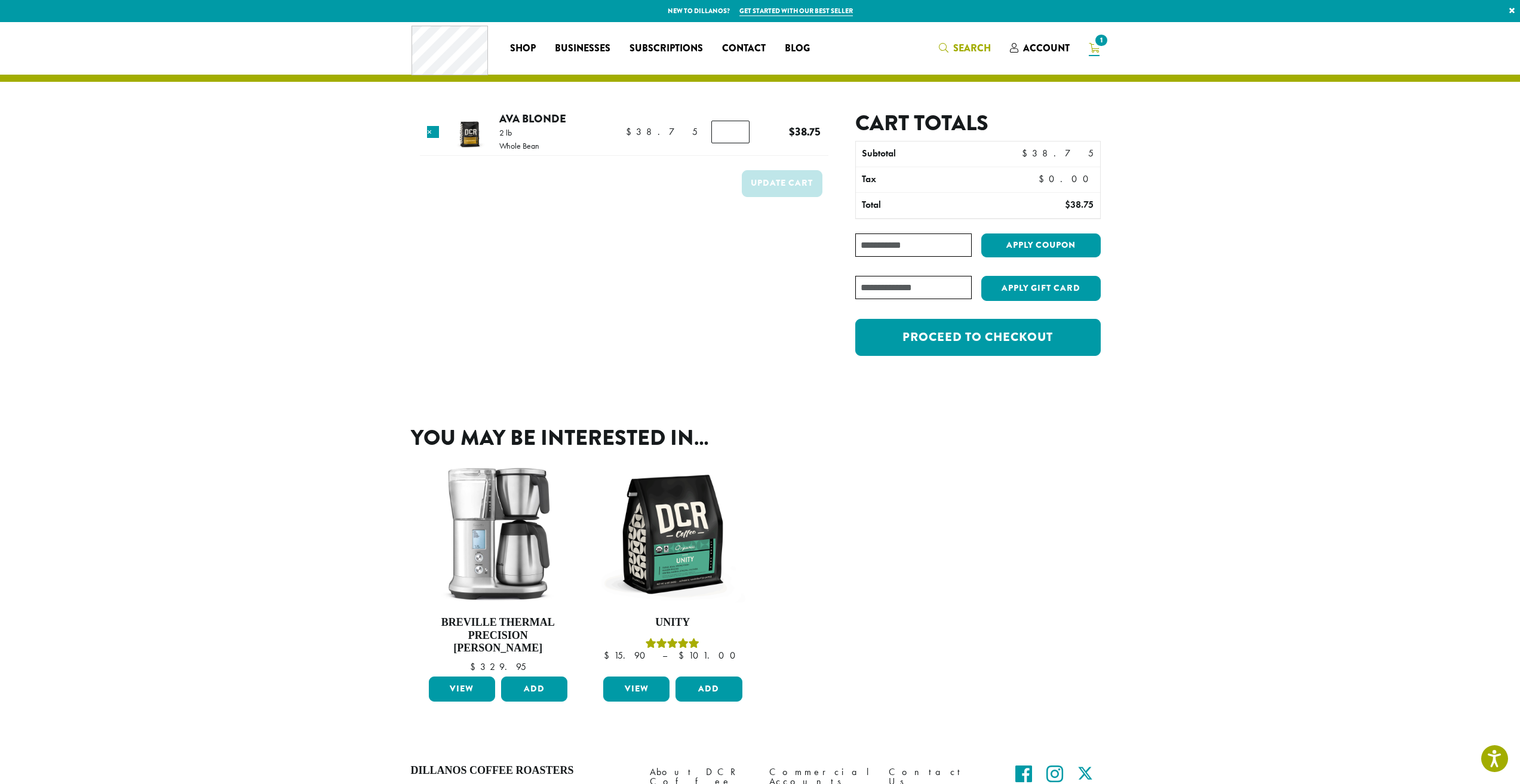
click at [978, 48] on span "Search" at bounding box center [972, 48] width 38 height 14
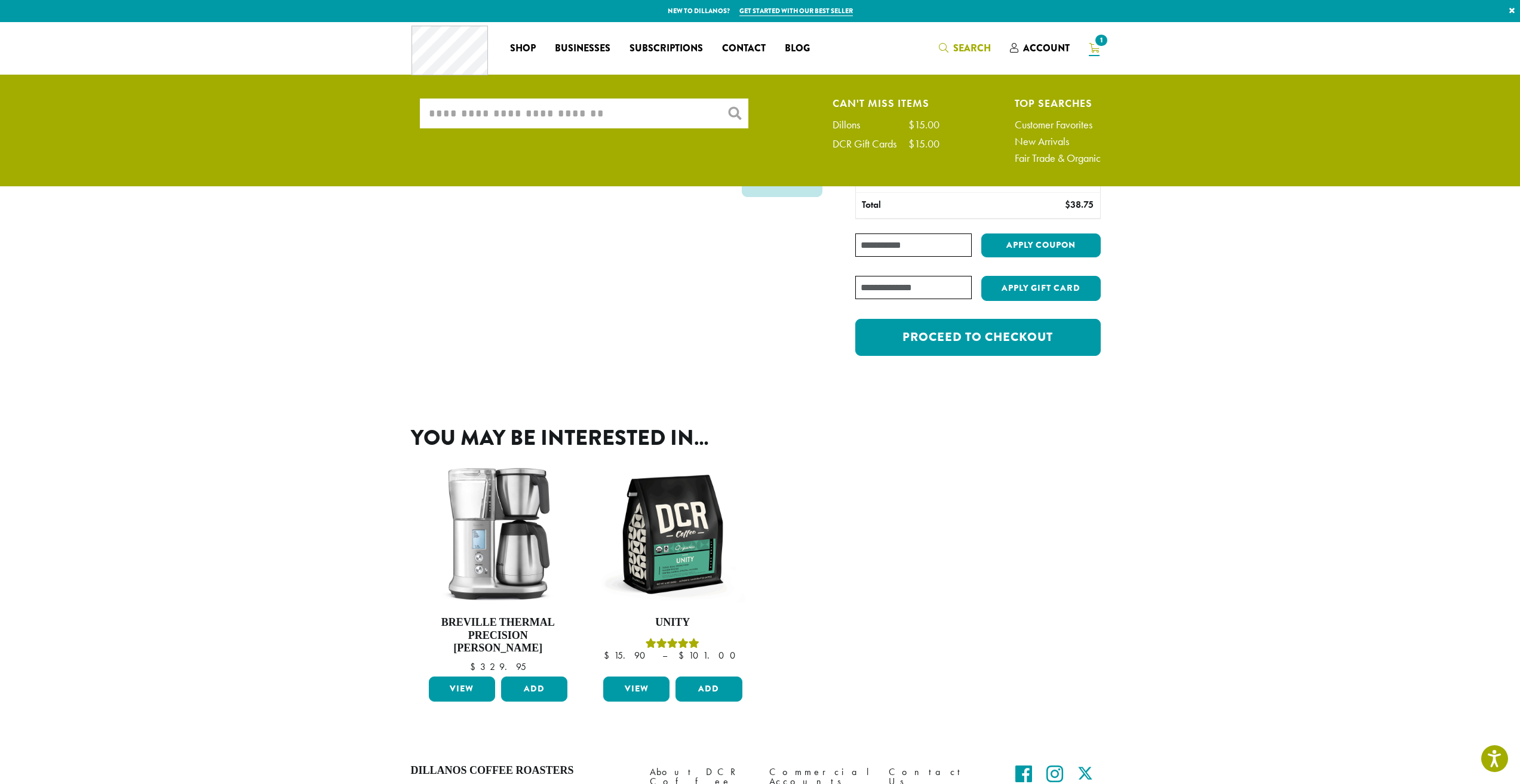
click at [613, 110] on input "What are you searching for?" at bounding box center [584, 113] width 328 height 30
type input "*"
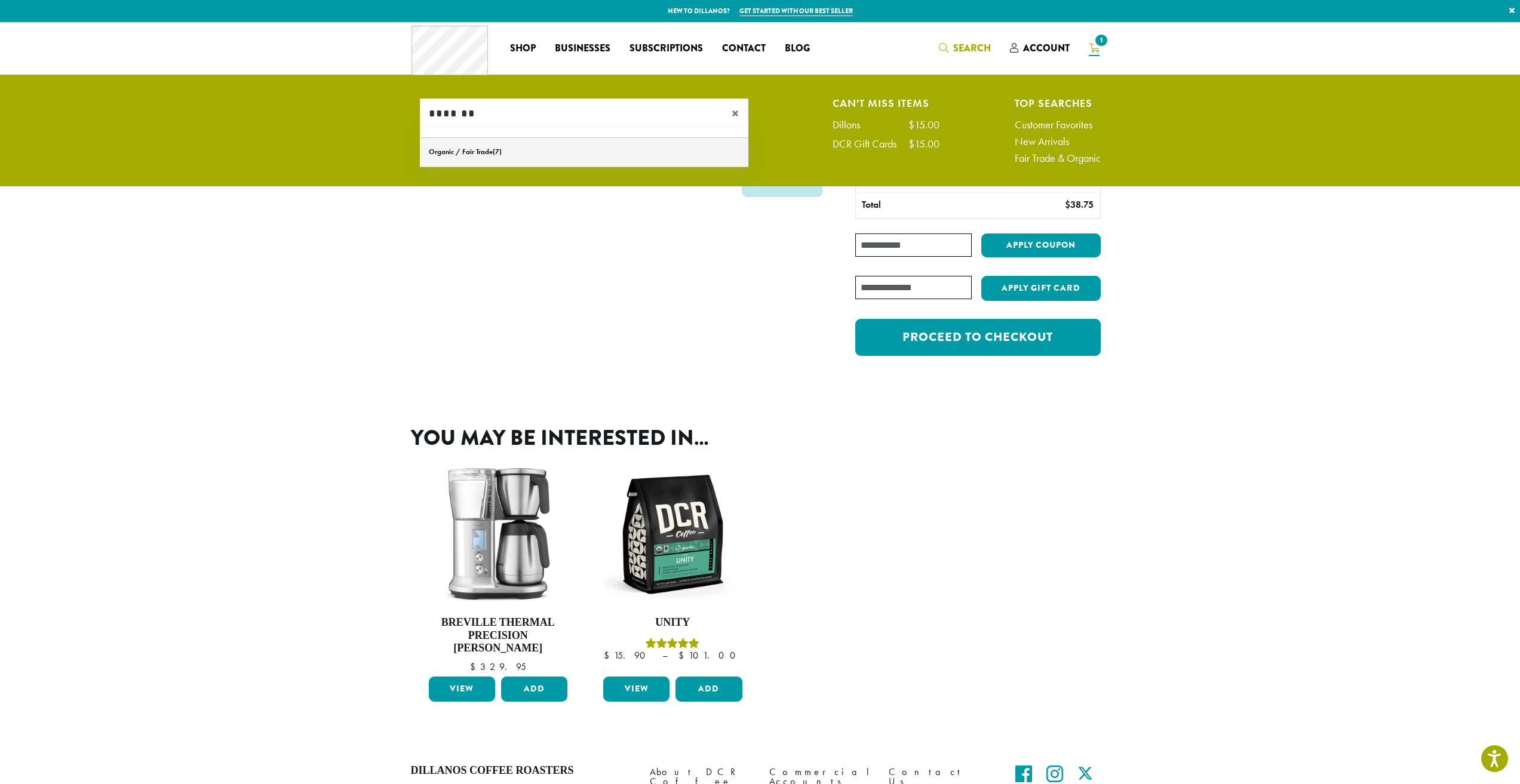
type input "*******"
click at [546, 153] on link "Organic / Fair Trade" at bounding box center [584, 153] width 328 height 29
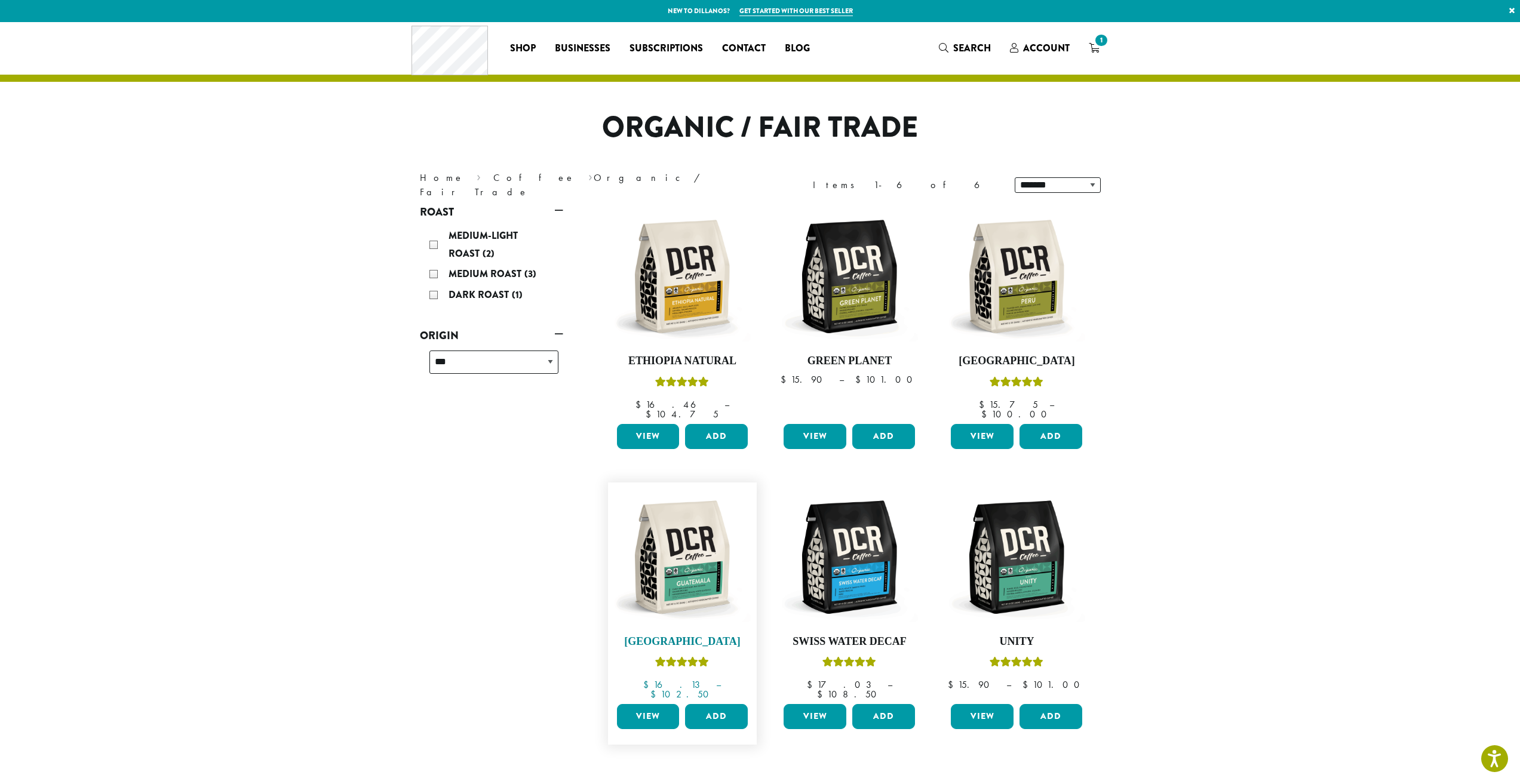
click at [695, 531] on img at bounding box center [683, 557] width 138 height 138
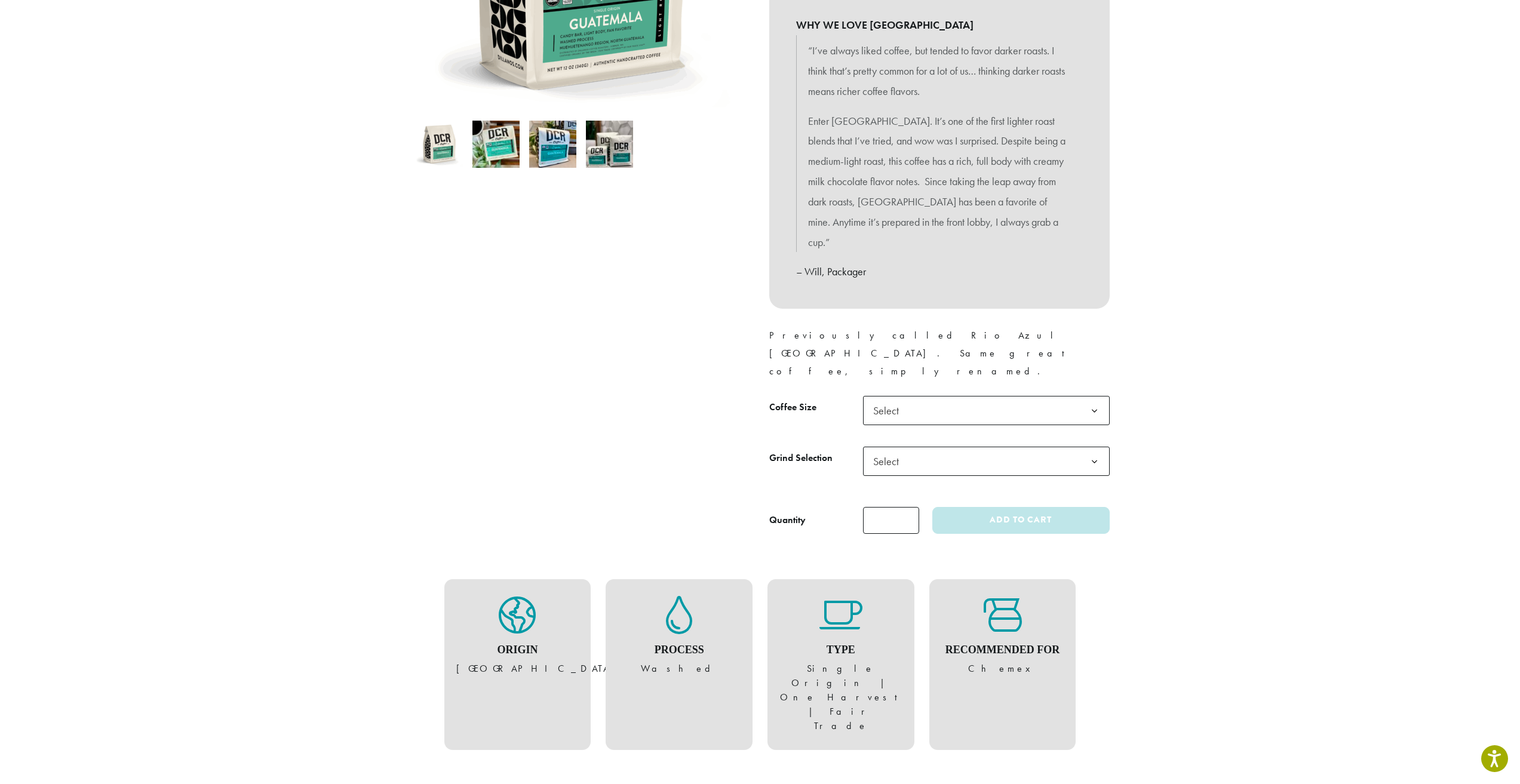
scroll to position [298, 0]
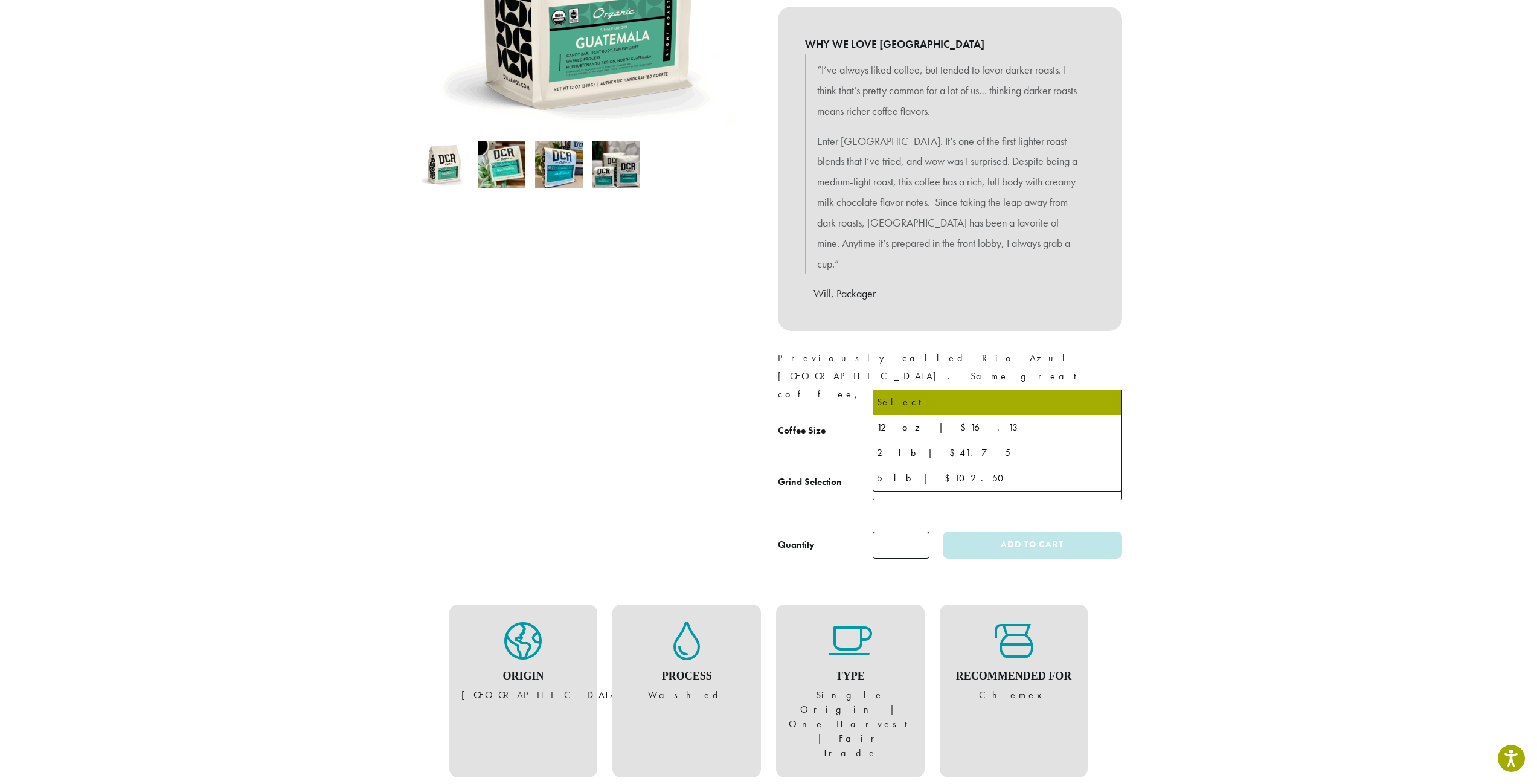
click at [1009, 419] on span "Select" at bounding box center [997, 433] width 250 height 30
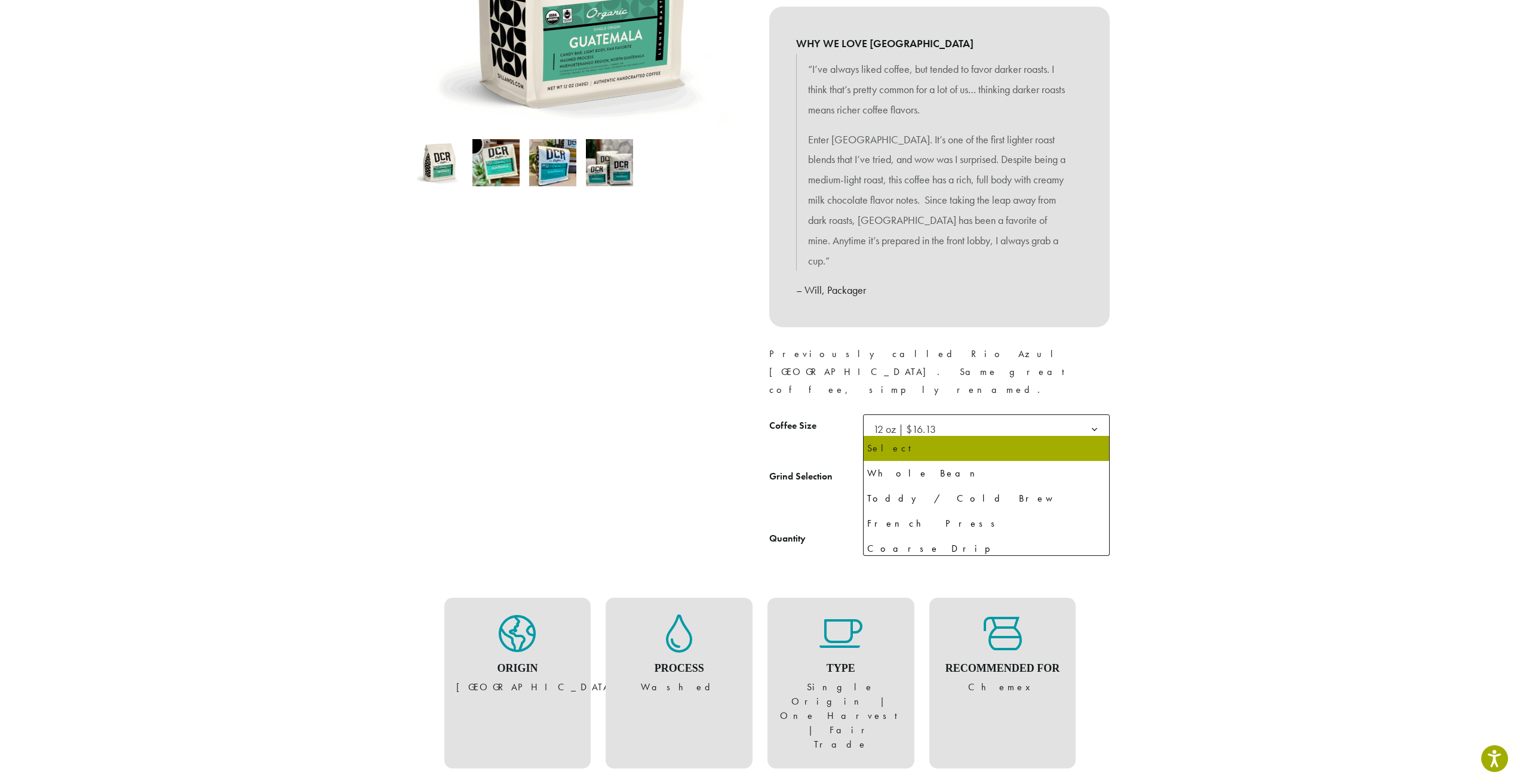
click at [952, 465] on span "Select" at bounding box center [986, 479] width 247 height 30
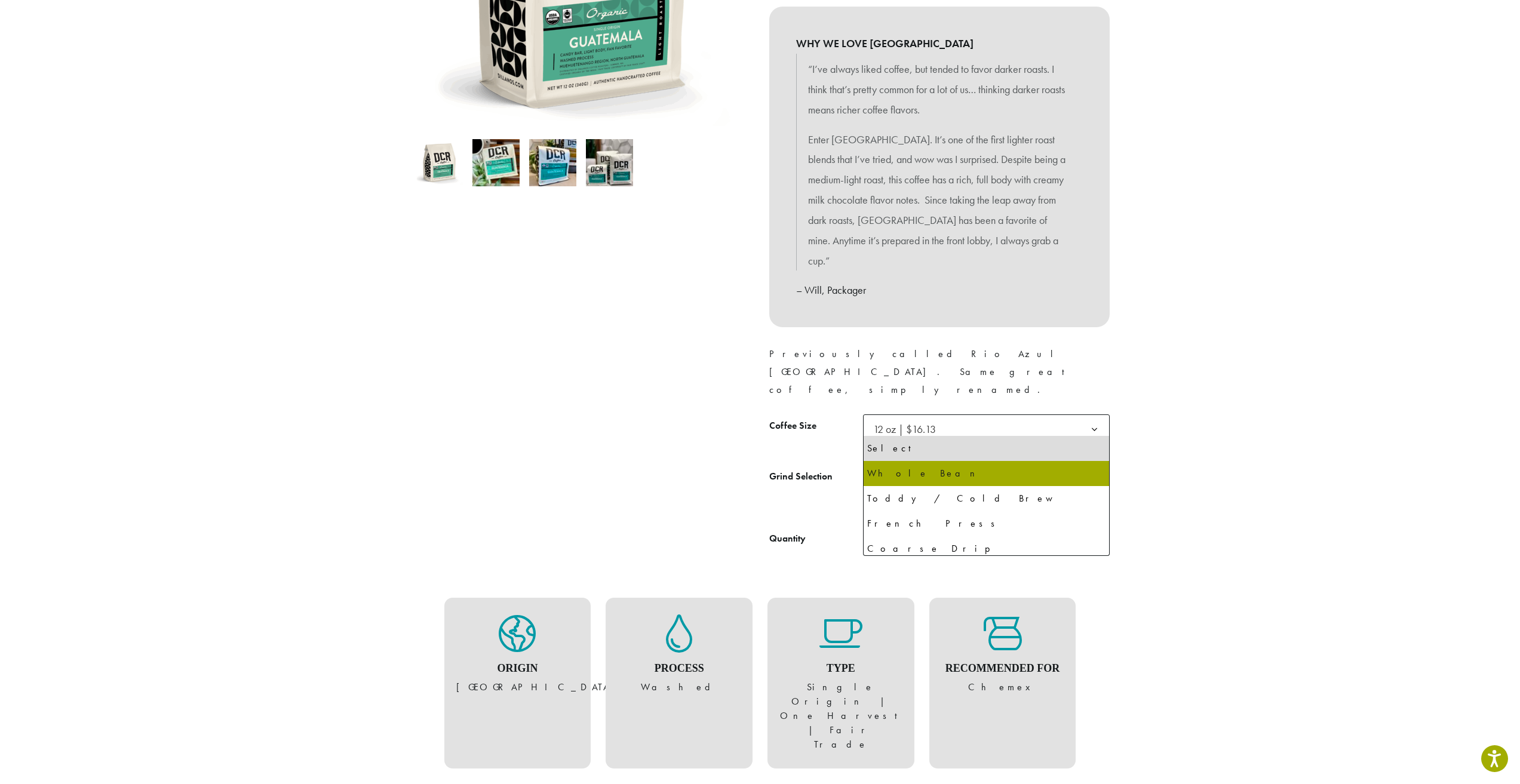
select select "*********"
select select "**********"
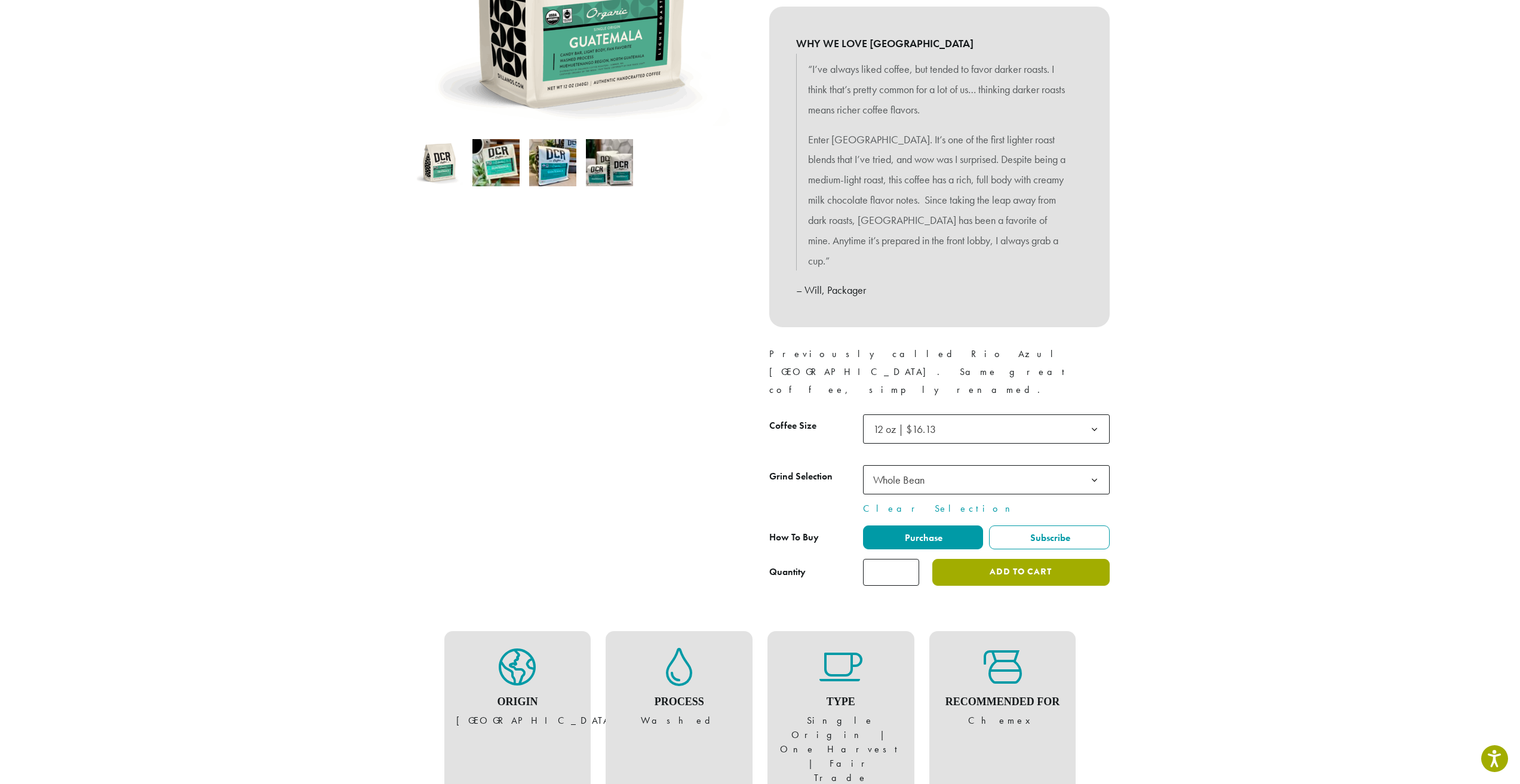
click at [1011, 559] on button "Add to cart" at bounding box center [1020, 572] width 177 height 27
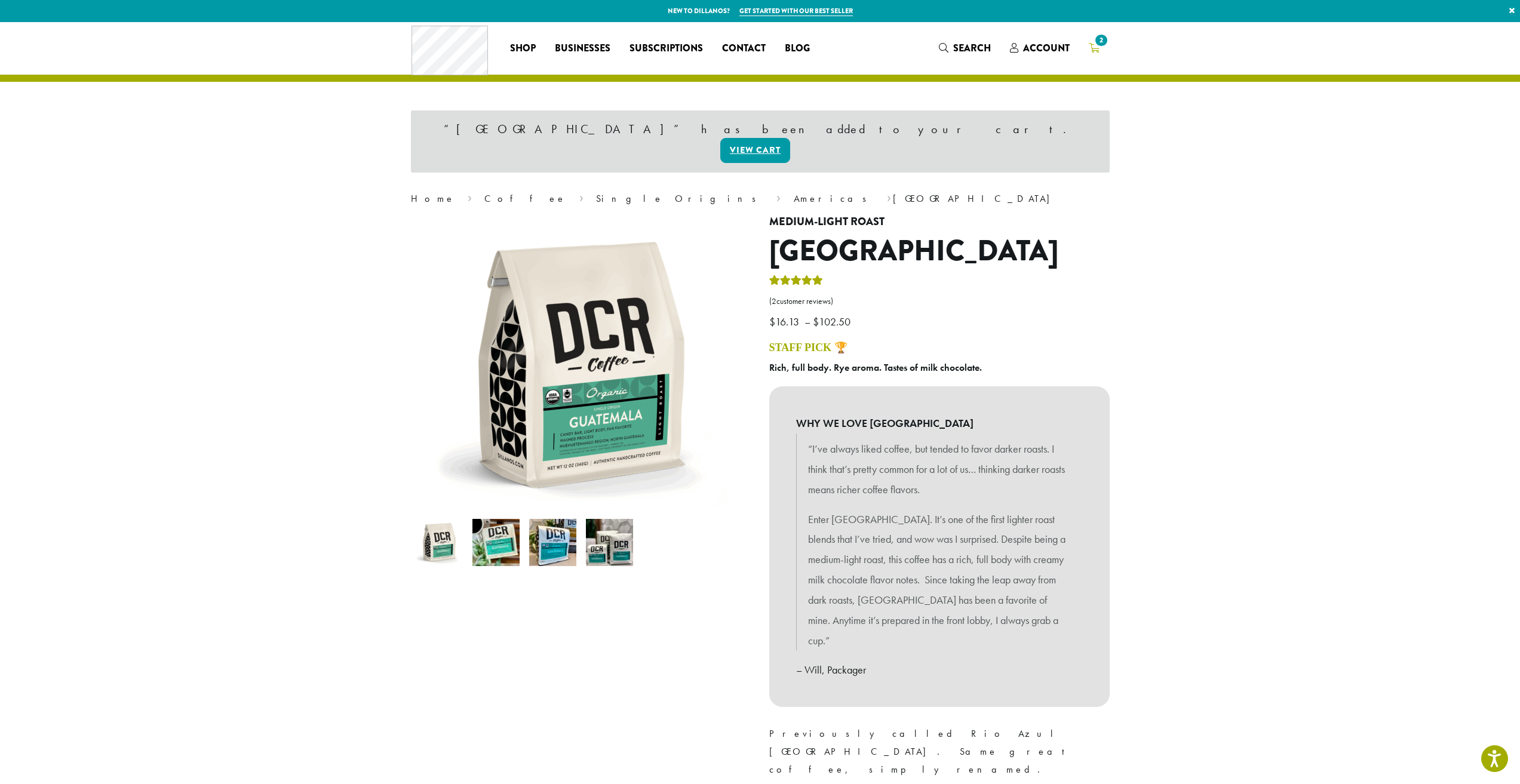
click at [1092, 47] on icon "2" at bounding box center [1095, 48] width 11 height 10
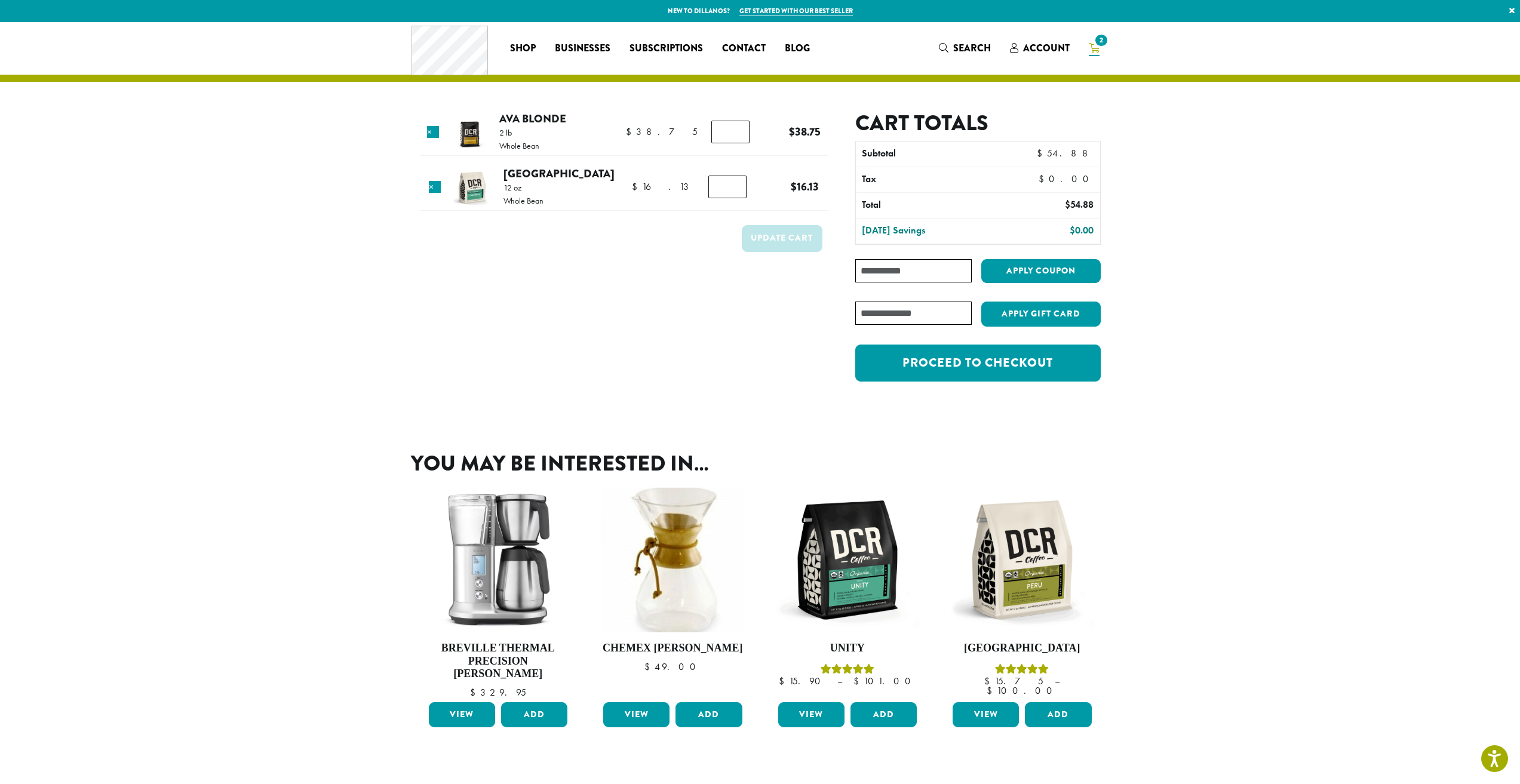
click at [914, 276] on input "Coupon:" at bounding box center [913, 271] width 116 height 23
type input "********"
click at [1073, 268] on button "Apply coupon" at bounding box center [1041, 272] width 120 height 25
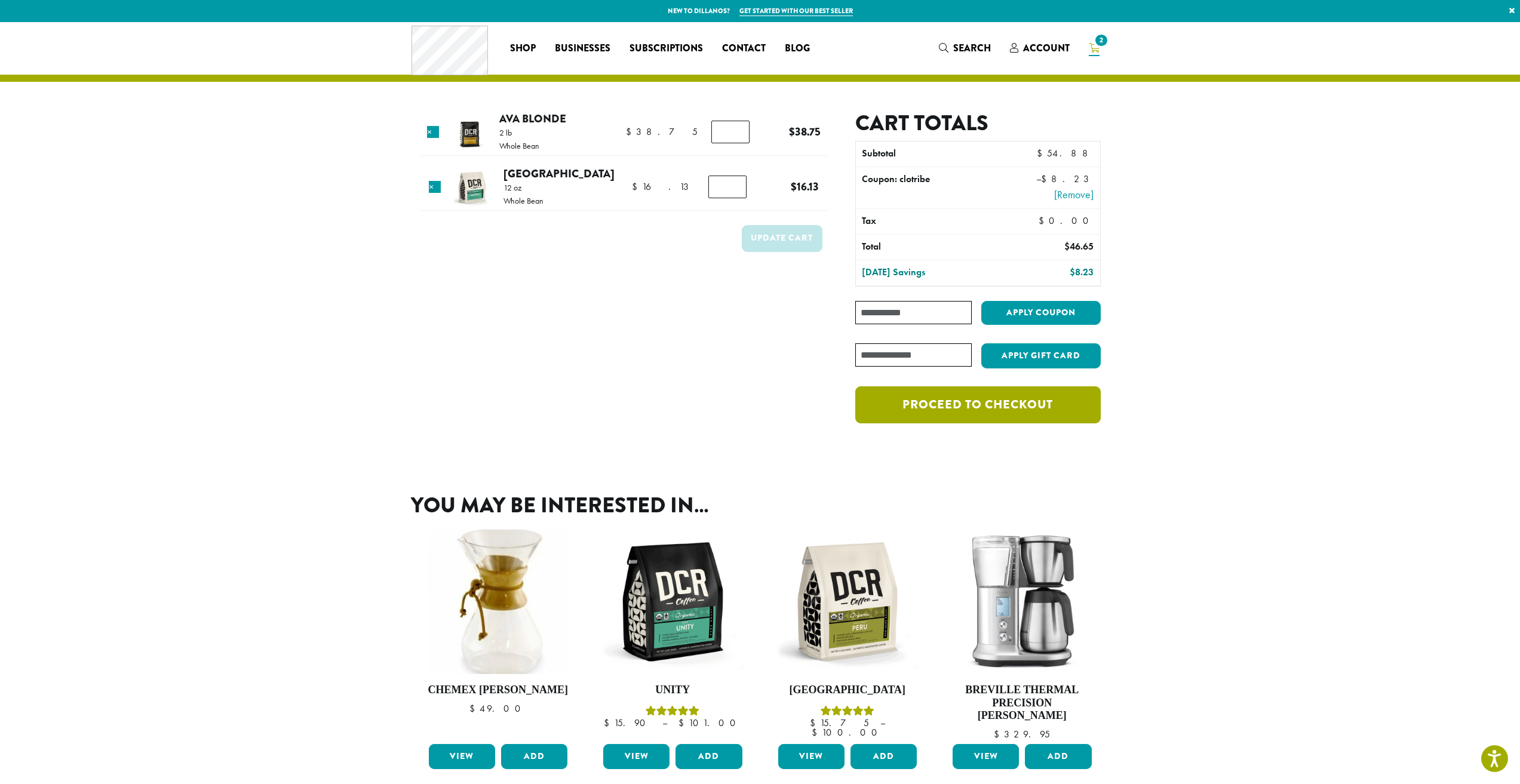
click at [996, 405] on link "Proceed to checkout" at bounding box center [978, 405] width 245 height 37
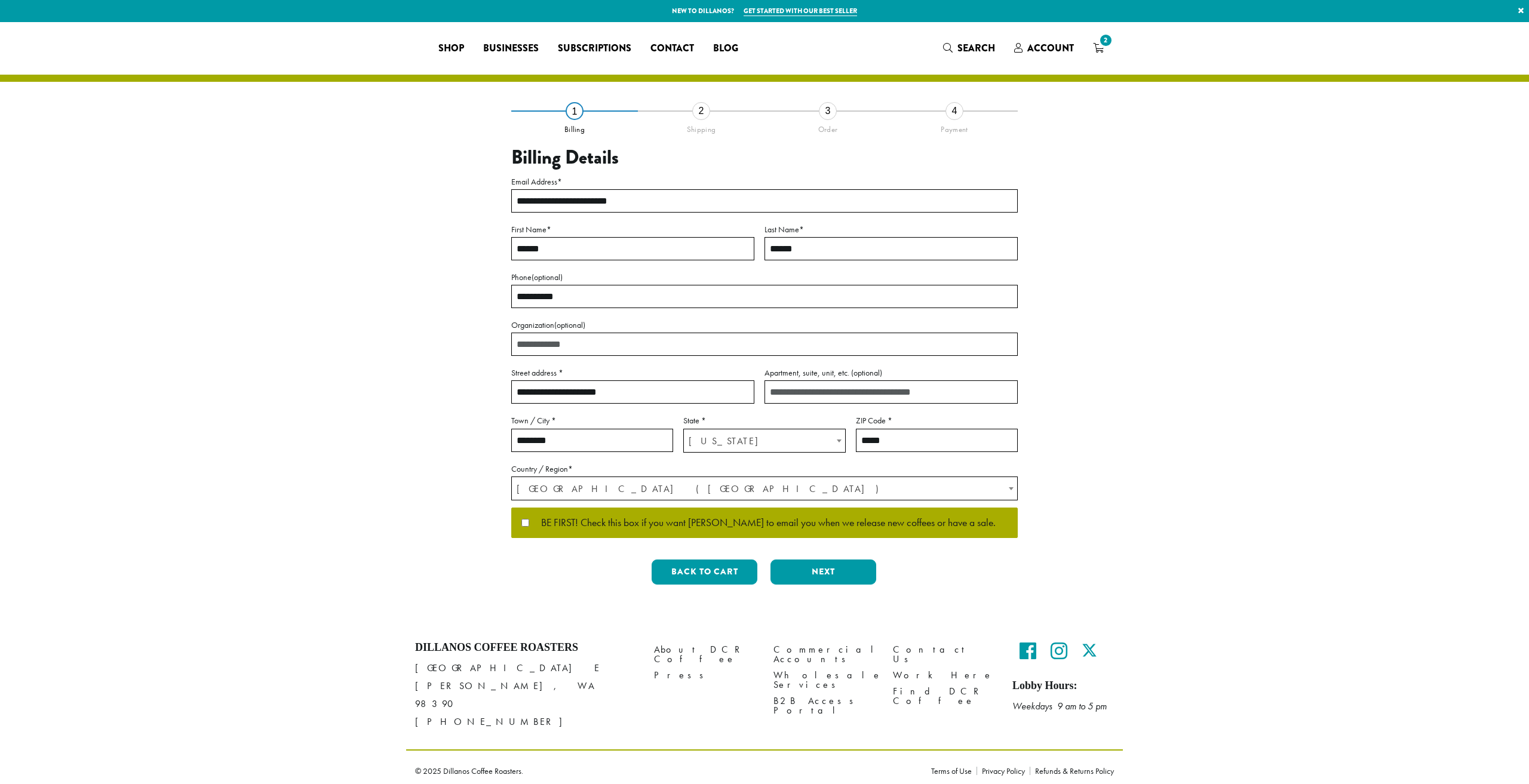
select select "**"
click at [0, 783] on div at bounding box center [0, 792] width 0 height 0
click at [529, 523] on span "BE FIRST! Check this box if you want Dillanos to email you when we release new …" at bounding box center [762, 523] width 467 height 11
click at [820, 585] on button "Next" at bounding box center [824, 571] width 106 height 25
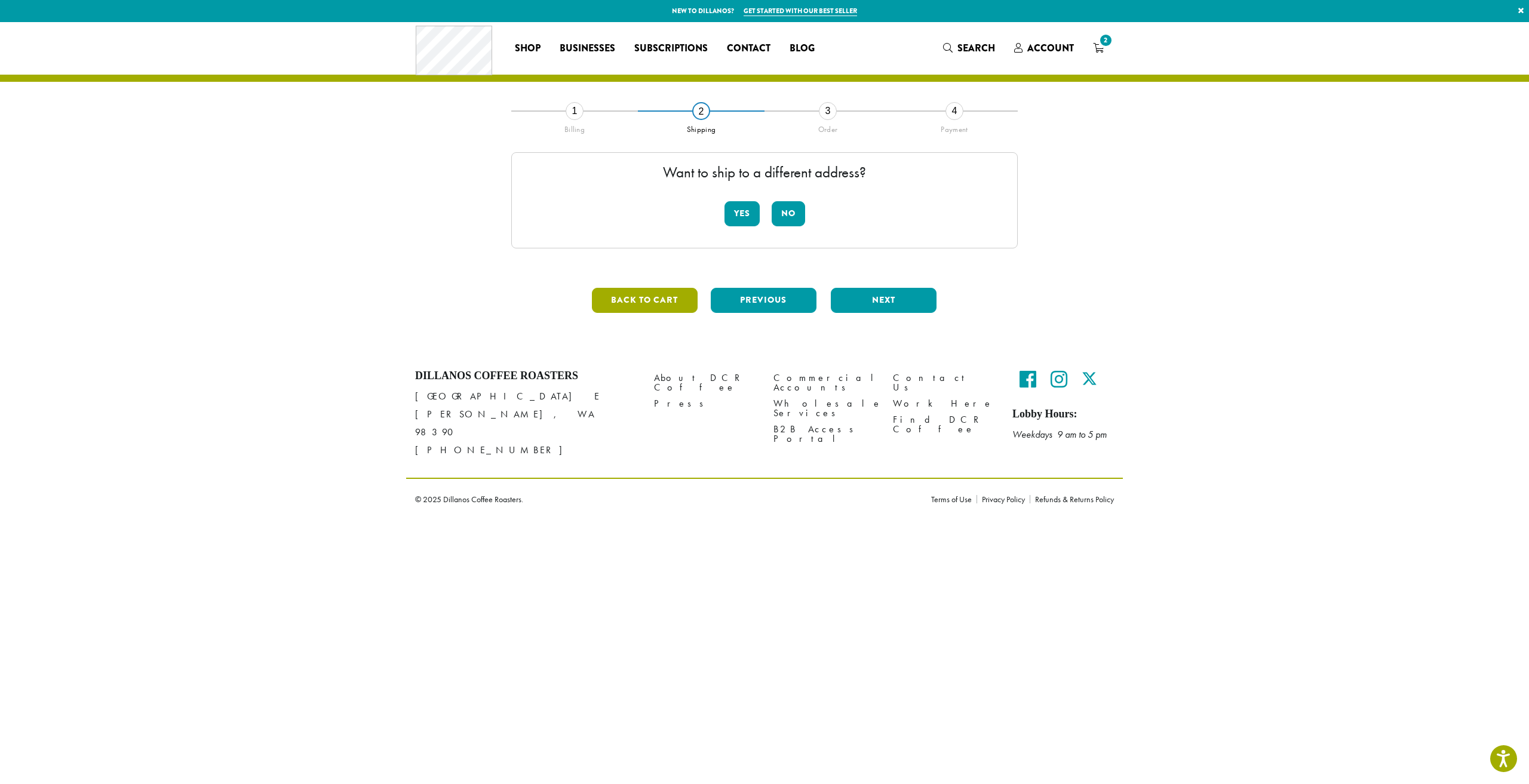
click at [653, 301] on button "Back to cart" at bounding box center [645, 300] width 106 height 25
click at [736, 301] on button "Previous" at bounding box center [764, 300] width 106 height 25
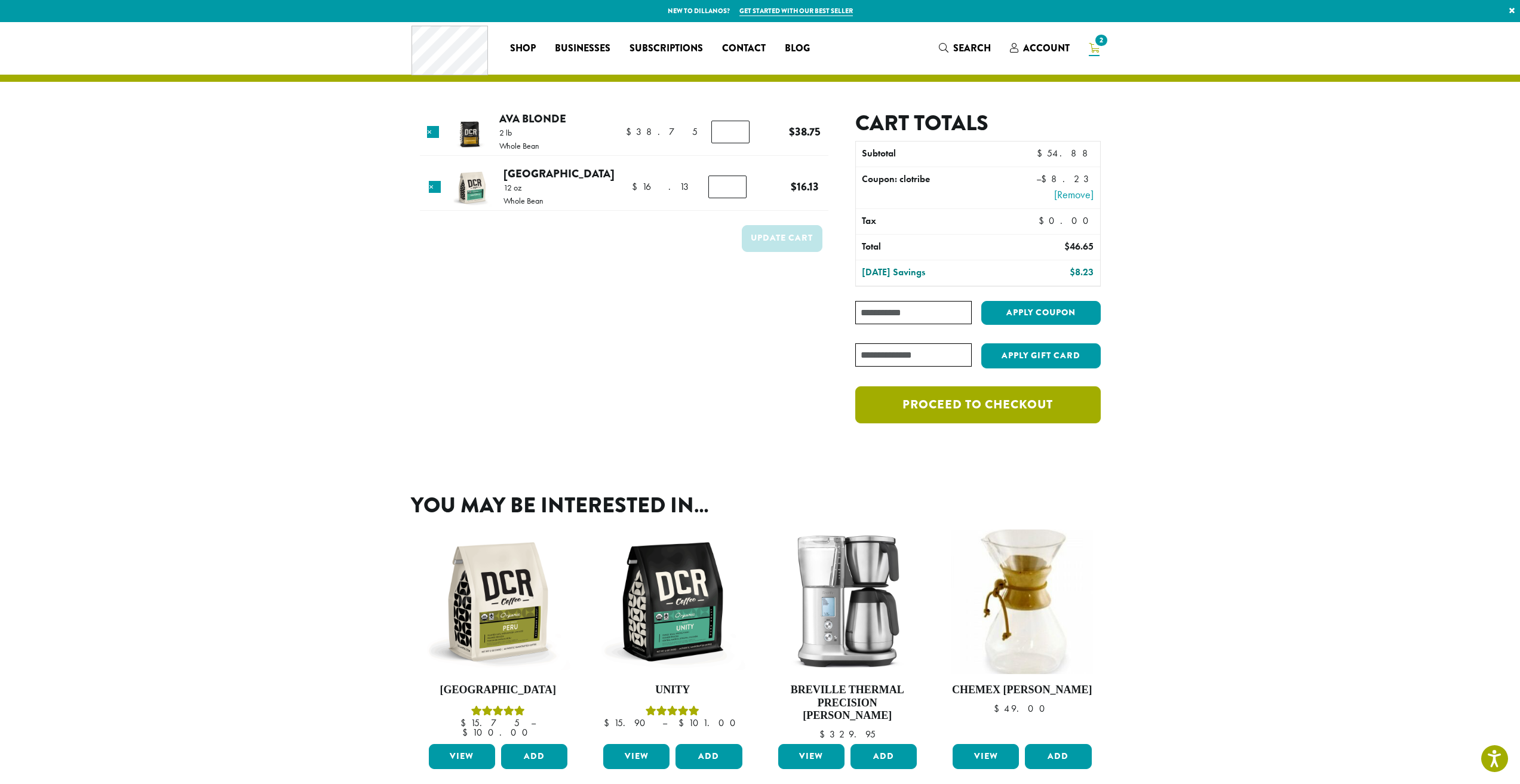
click at [956, 401] on link "Proceed to checkout" at bounding box center [978, 405] width 245 height 37
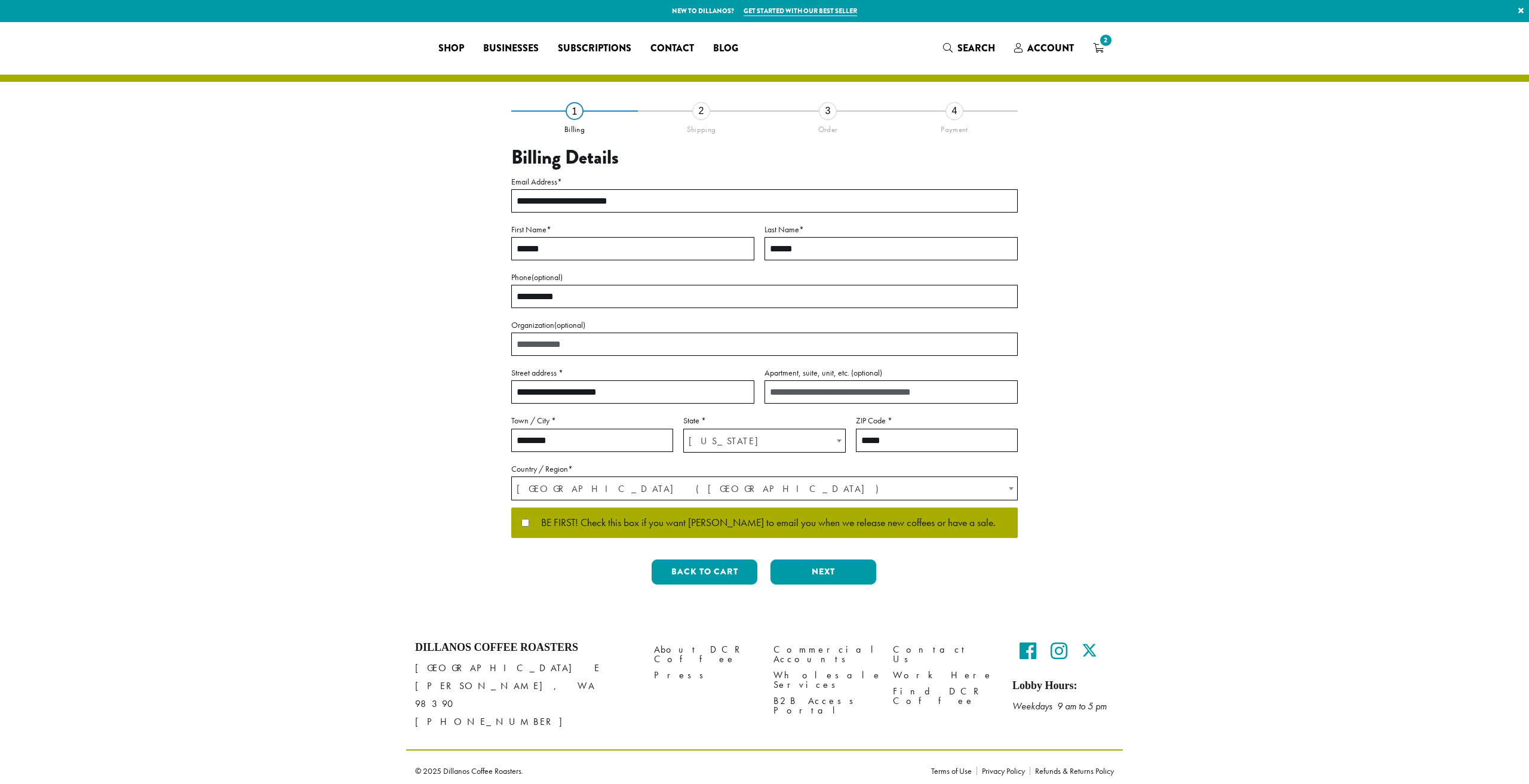
select select "**"
click at [829, 567] on button "Next" at bounding box center [824, 571] width 106 height 25
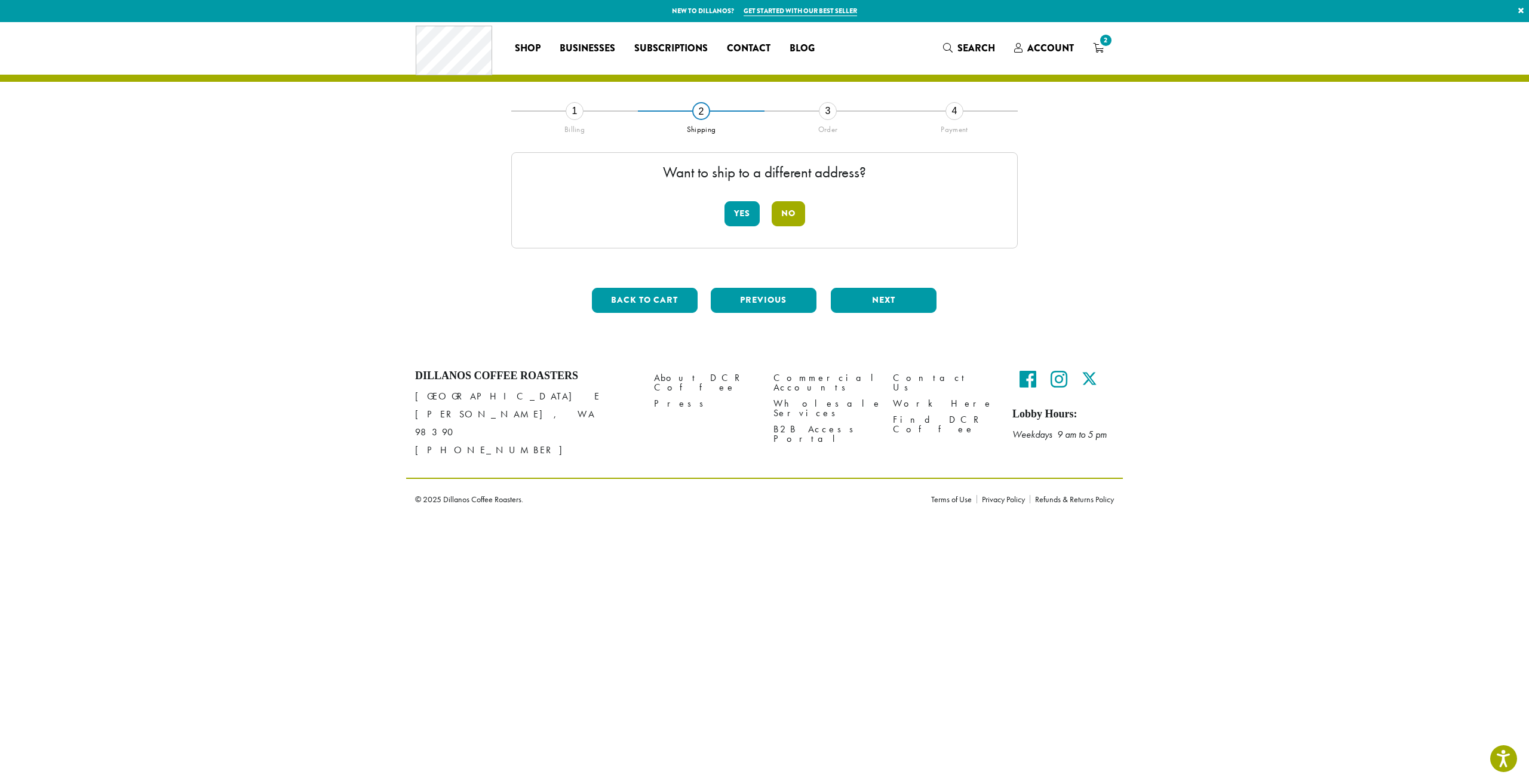
click at [800, 208] on button "No" at bounding box center [789, 214] width 34 height 25
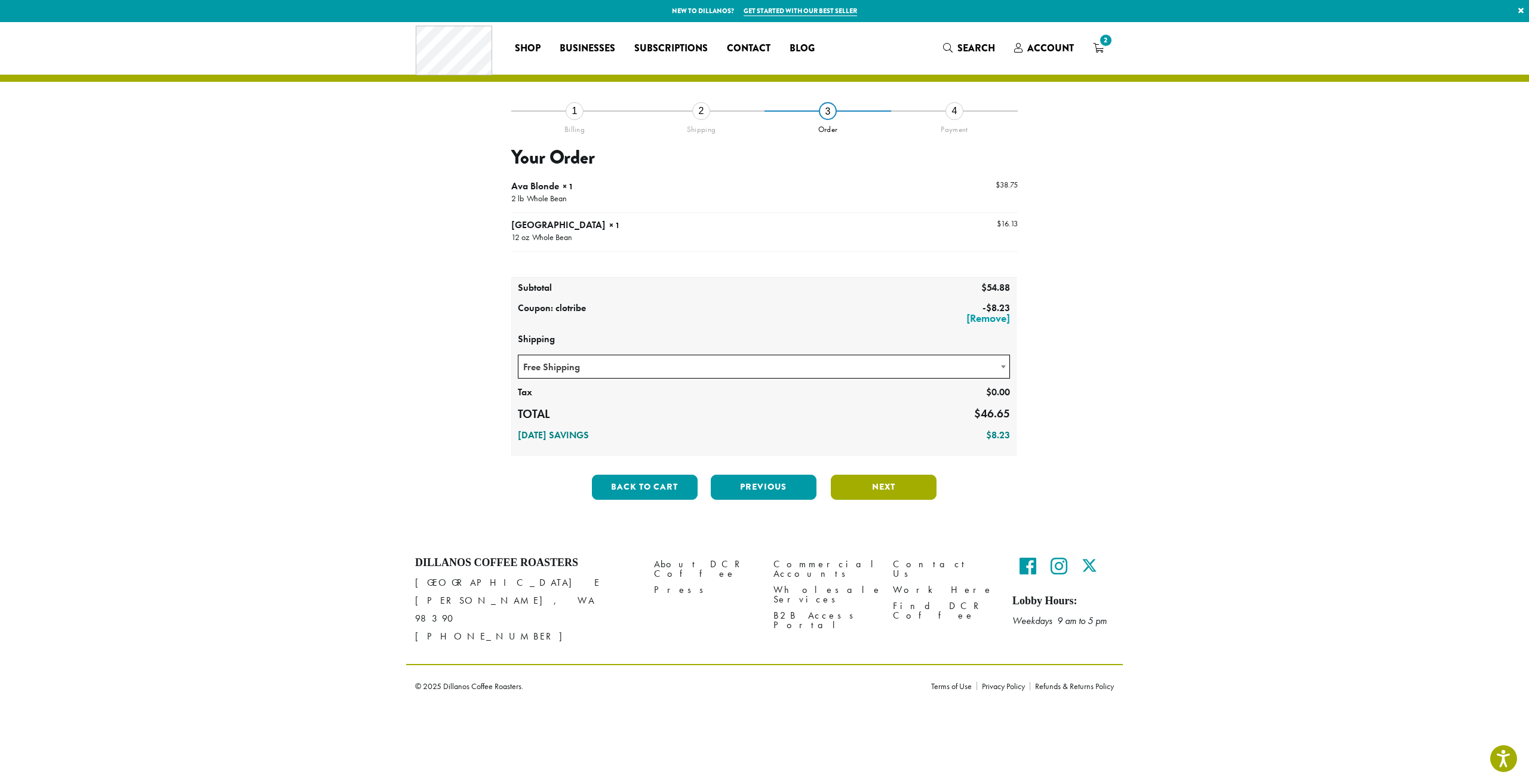
click at [844, 492] on button "Next" at bounding box center [884, 487] width 106 height 25
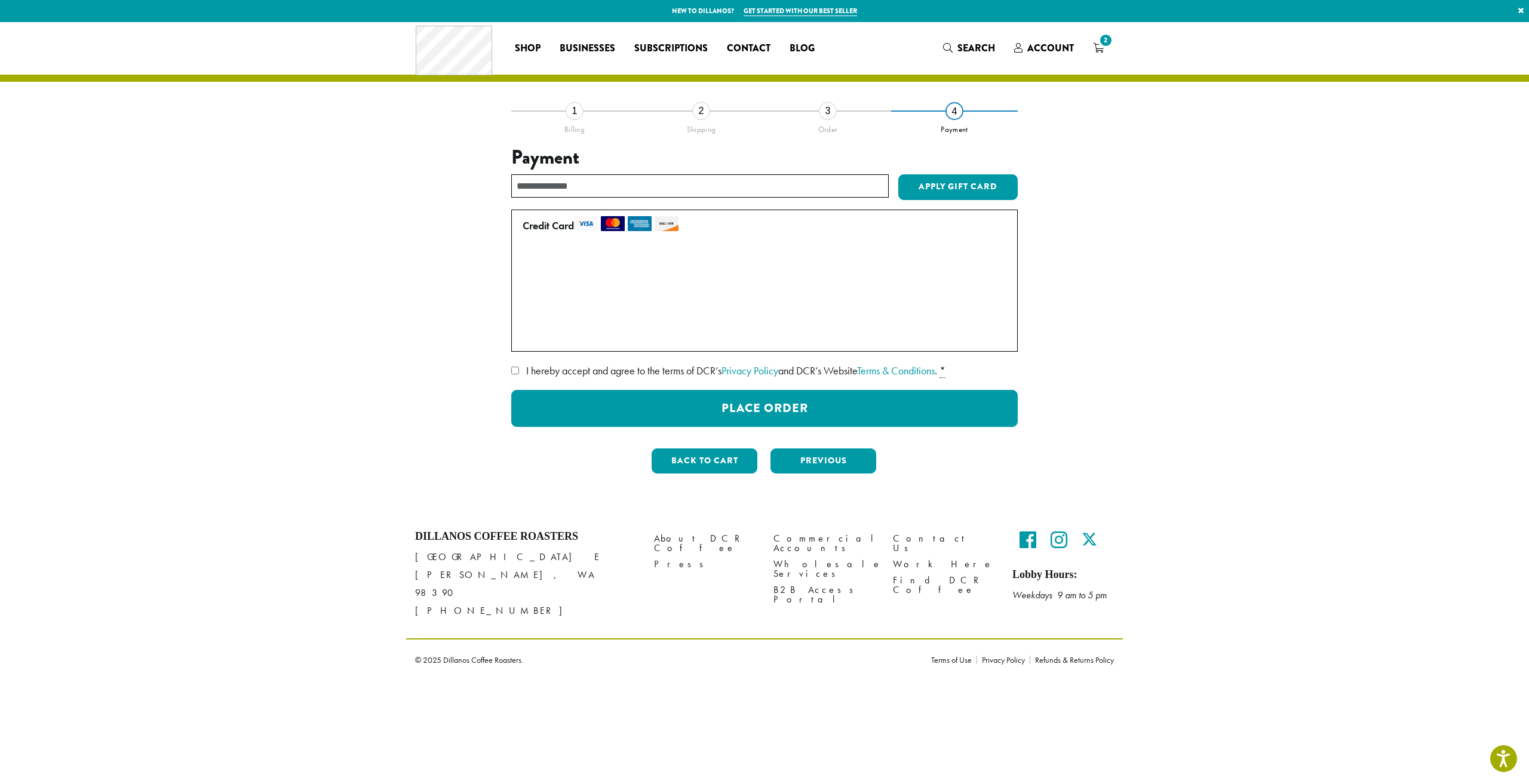
click at [552, 366] on span "I hereby accept and agree to the terms of DCR’s Privacy Policy and DCR’s Websit…" at bounding box center [731, 371] width 411 height 14
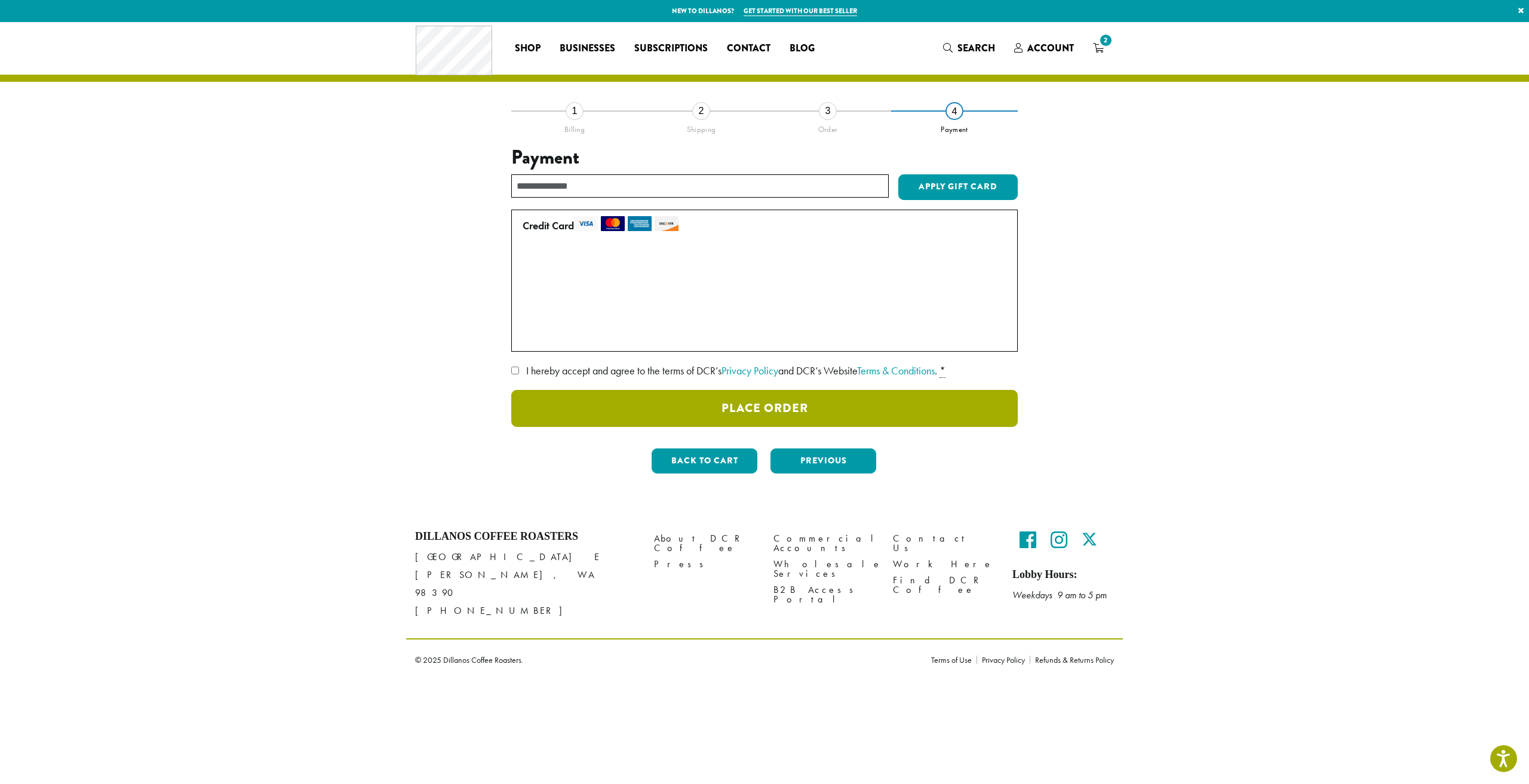
click at [624, 419] on button "Place Order" at bounding box center [764, 409] width 506 height 37
